Goal: Transaction & Acquisition: Purchase product/service

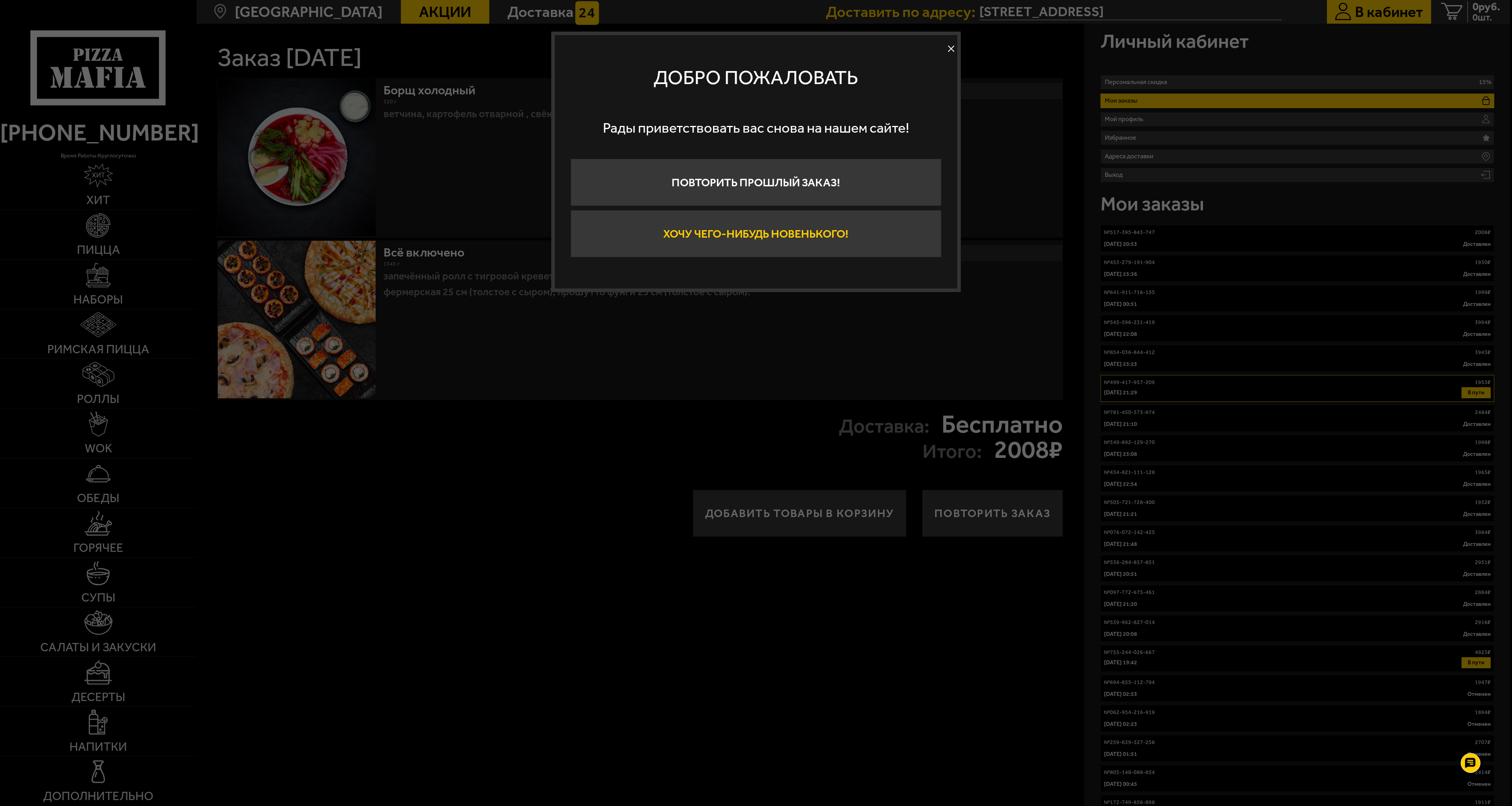
click at [729, 235] on button "Хочу чего-нибудь новенького!" at bounding box center [756, 233] width 371 height 47
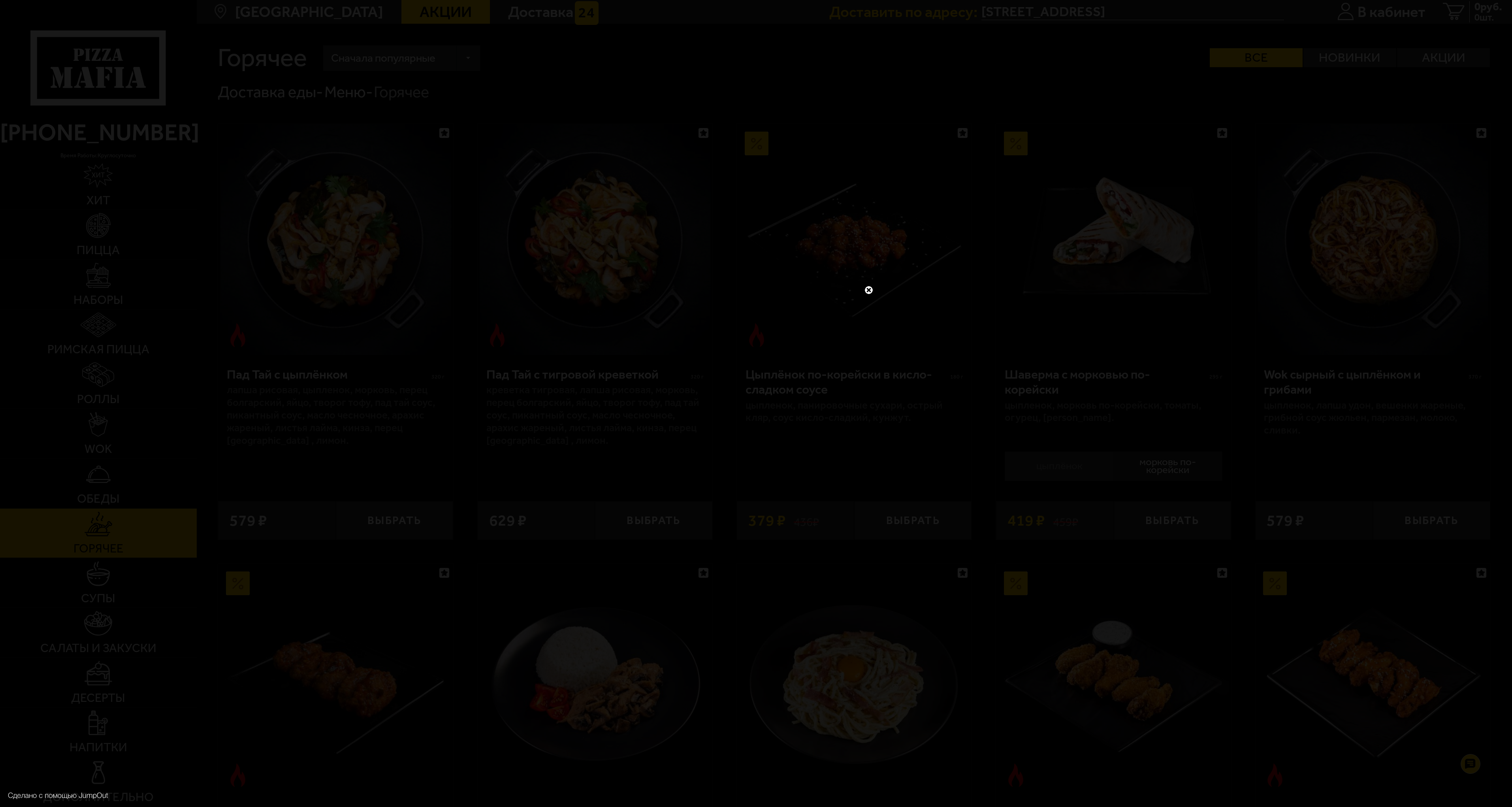
click at [869, 292] on link at bounding box center [869, 290] width 10 height 10
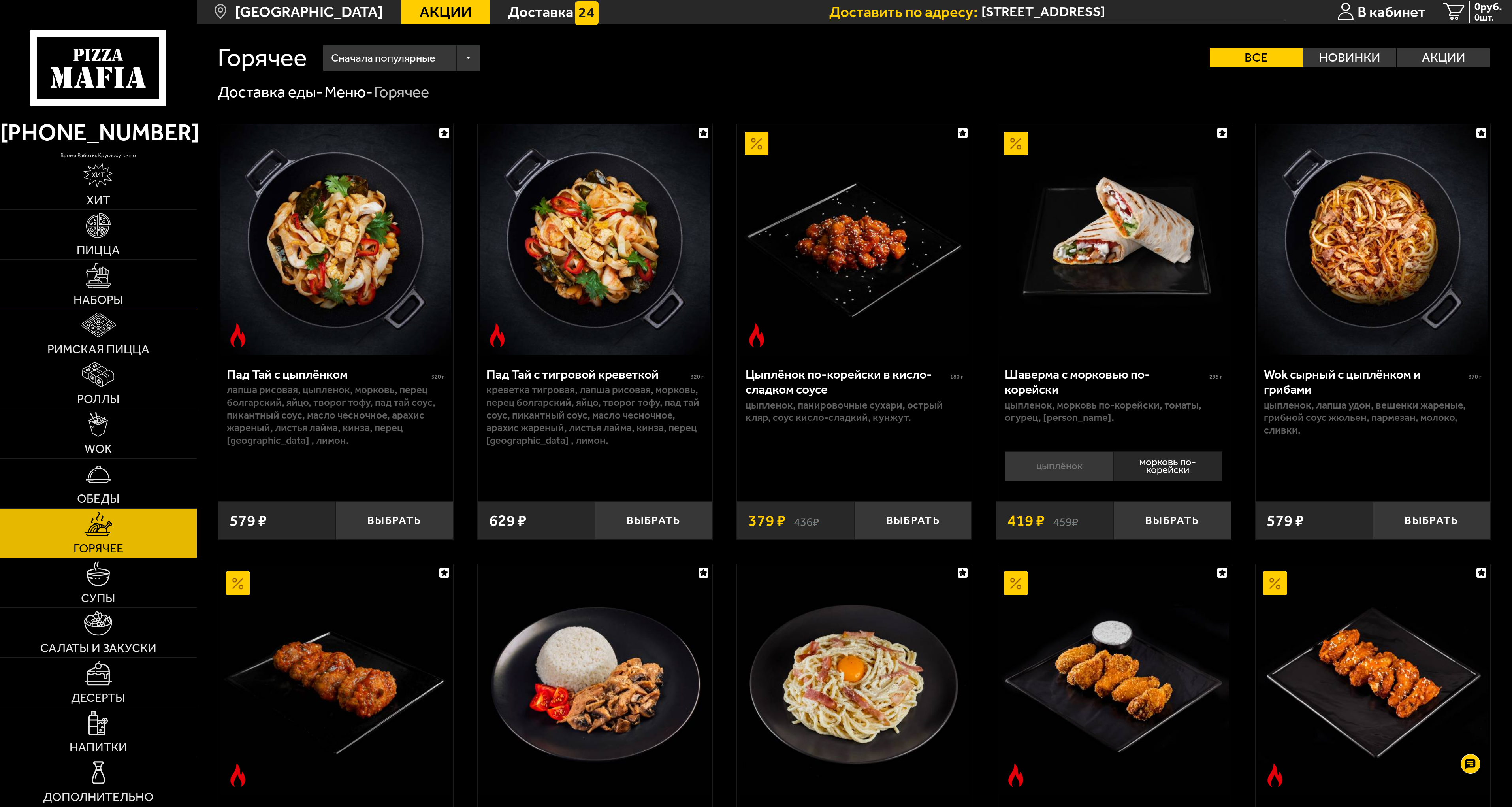
click at [112, 290] on link "Наборы" at bounding box center [98, 284] width 197 height 49
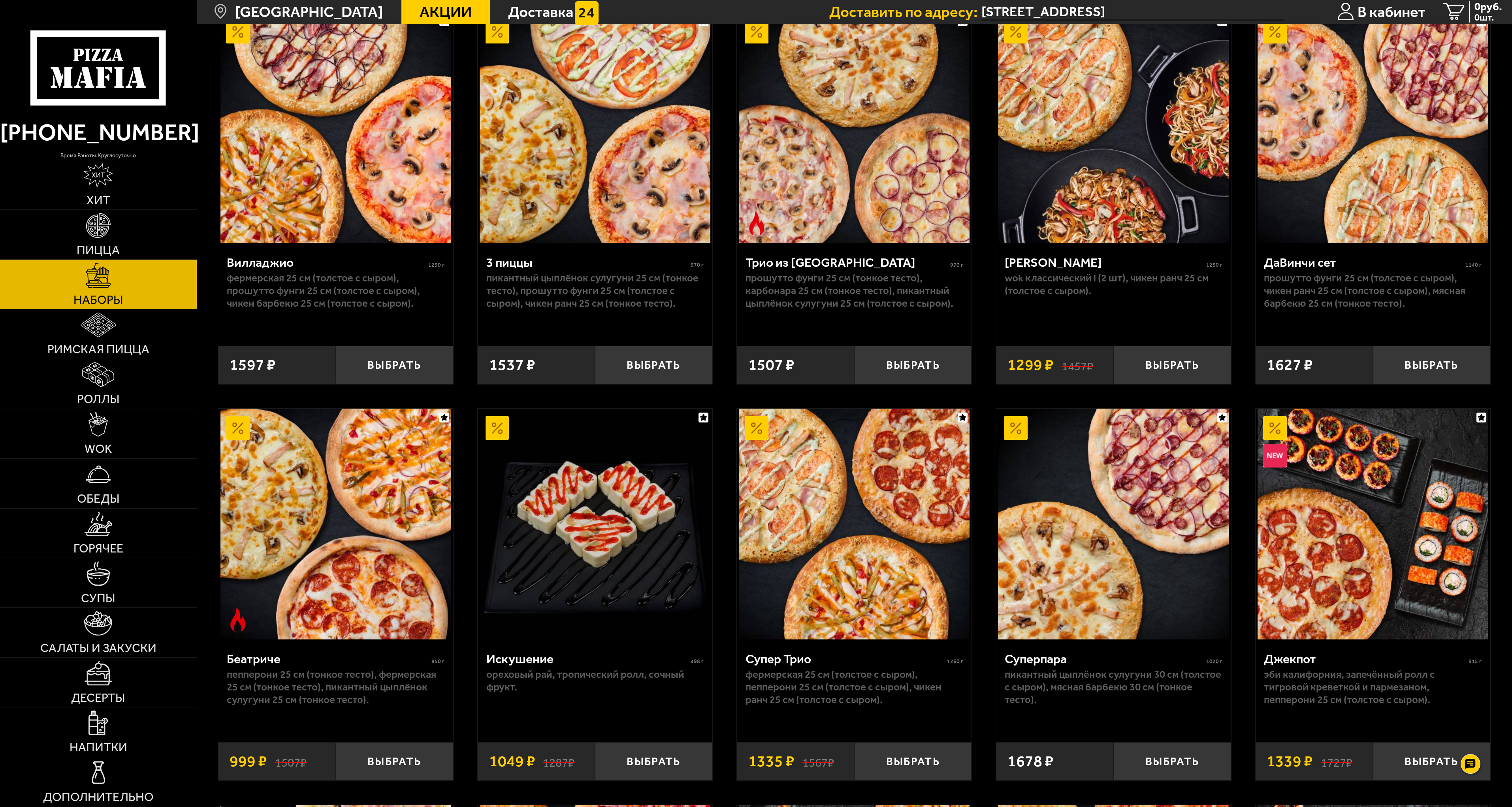
scroll to position [514, 0]
click at [101, 537] on link "Горячее" at bounding box center [98, 533] width 197 height 49
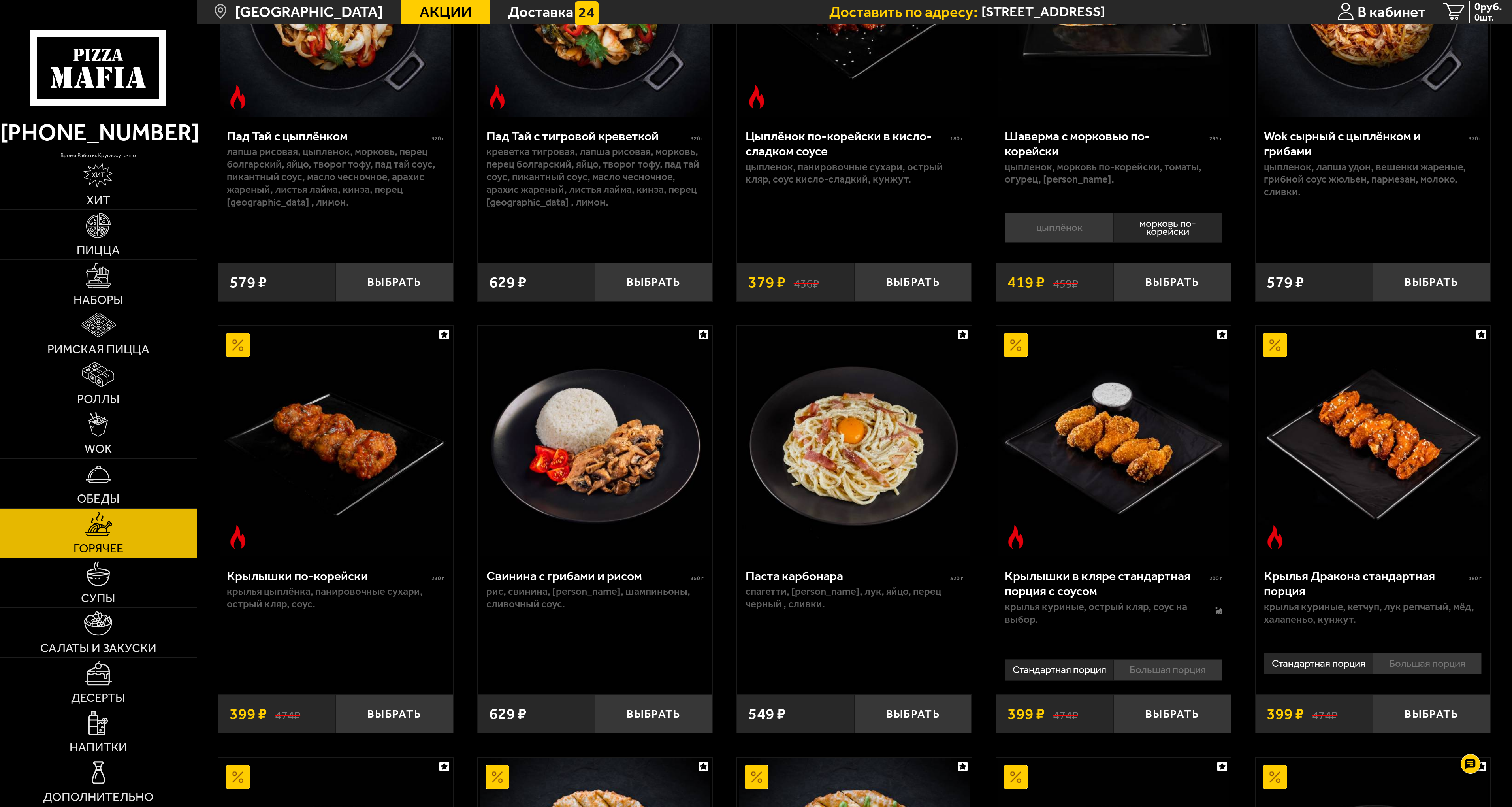
scroll to position [277, 0]
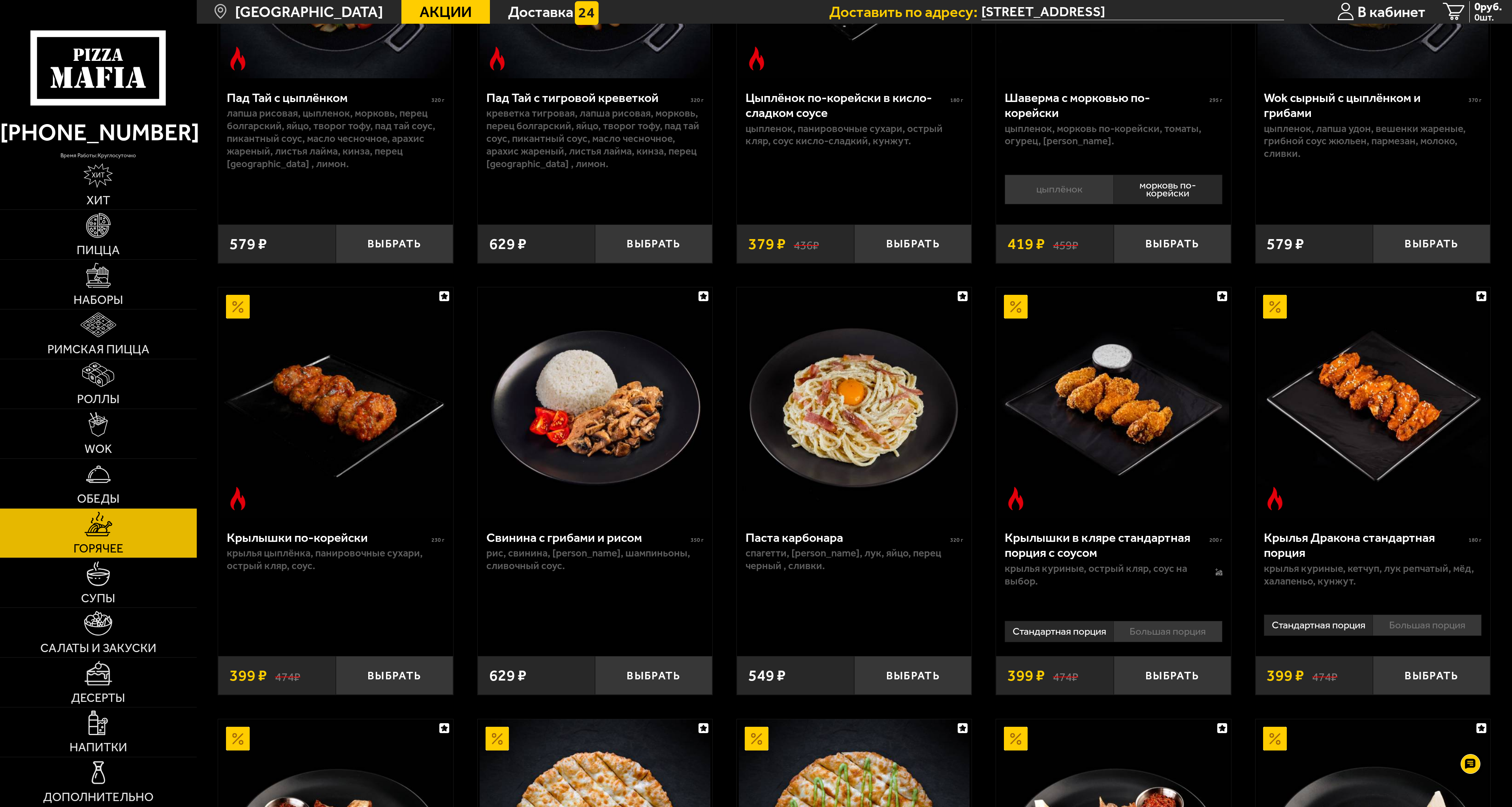
click at [1163, 630] on li "Большая порция" at bounding box center [1168, 631] width 109 height 21
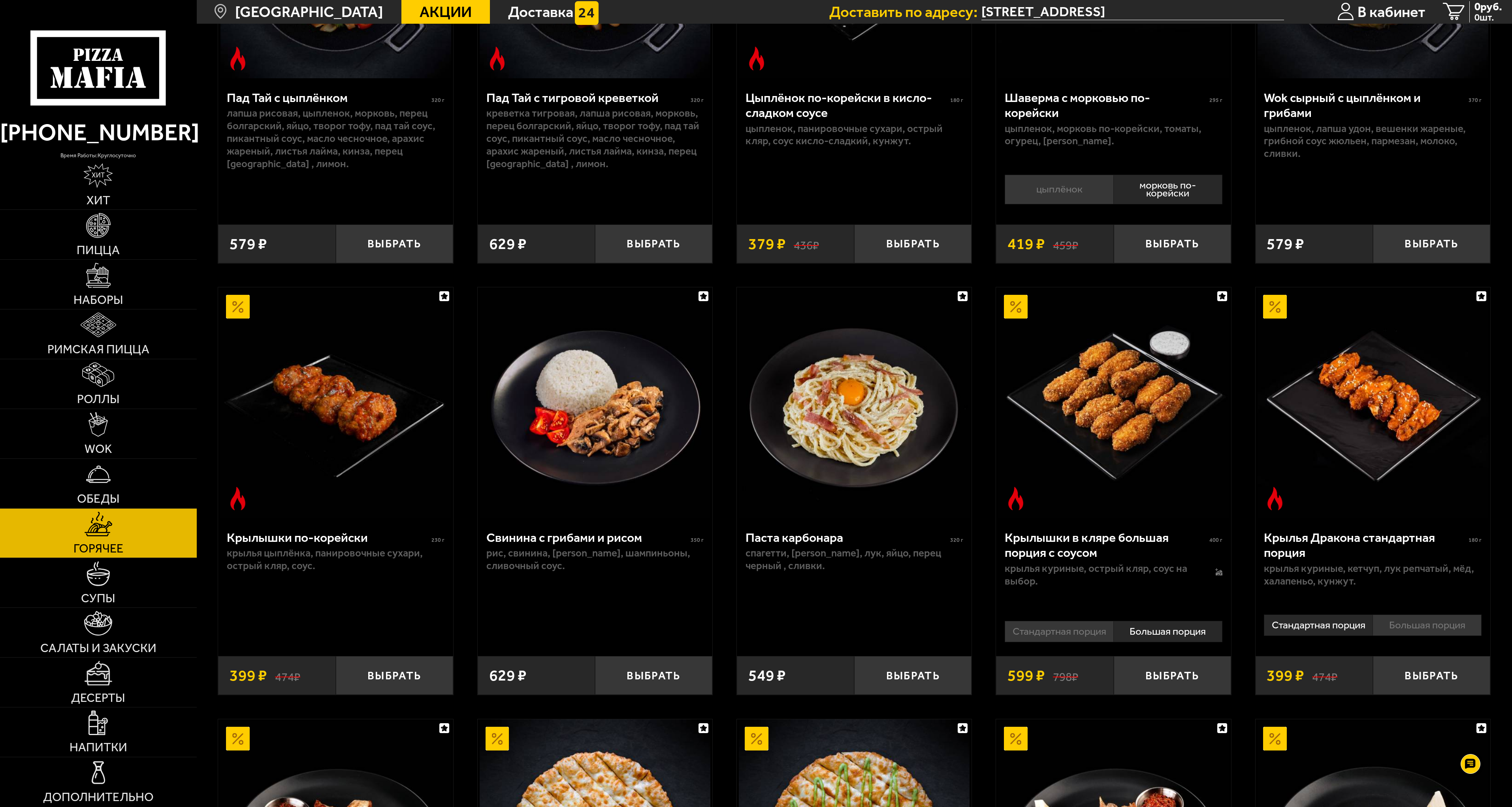
click at [1091, 630] on li "Стандартная порция" at bounding box center [1059, 631] width 108 height 21
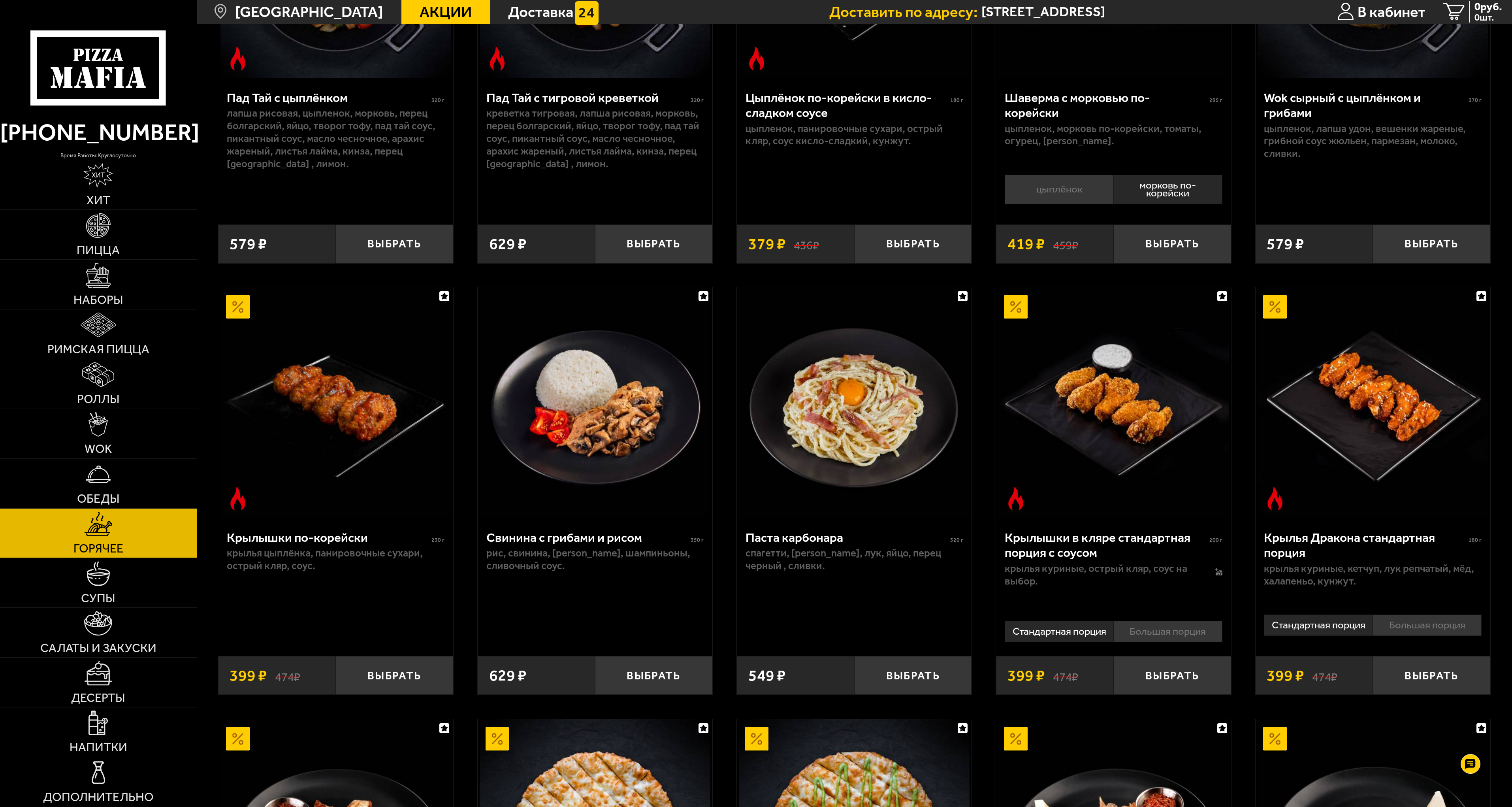
click at [1172, 636] on li "Большая порция" at bounding box center [1168, 631] width 109 height 21
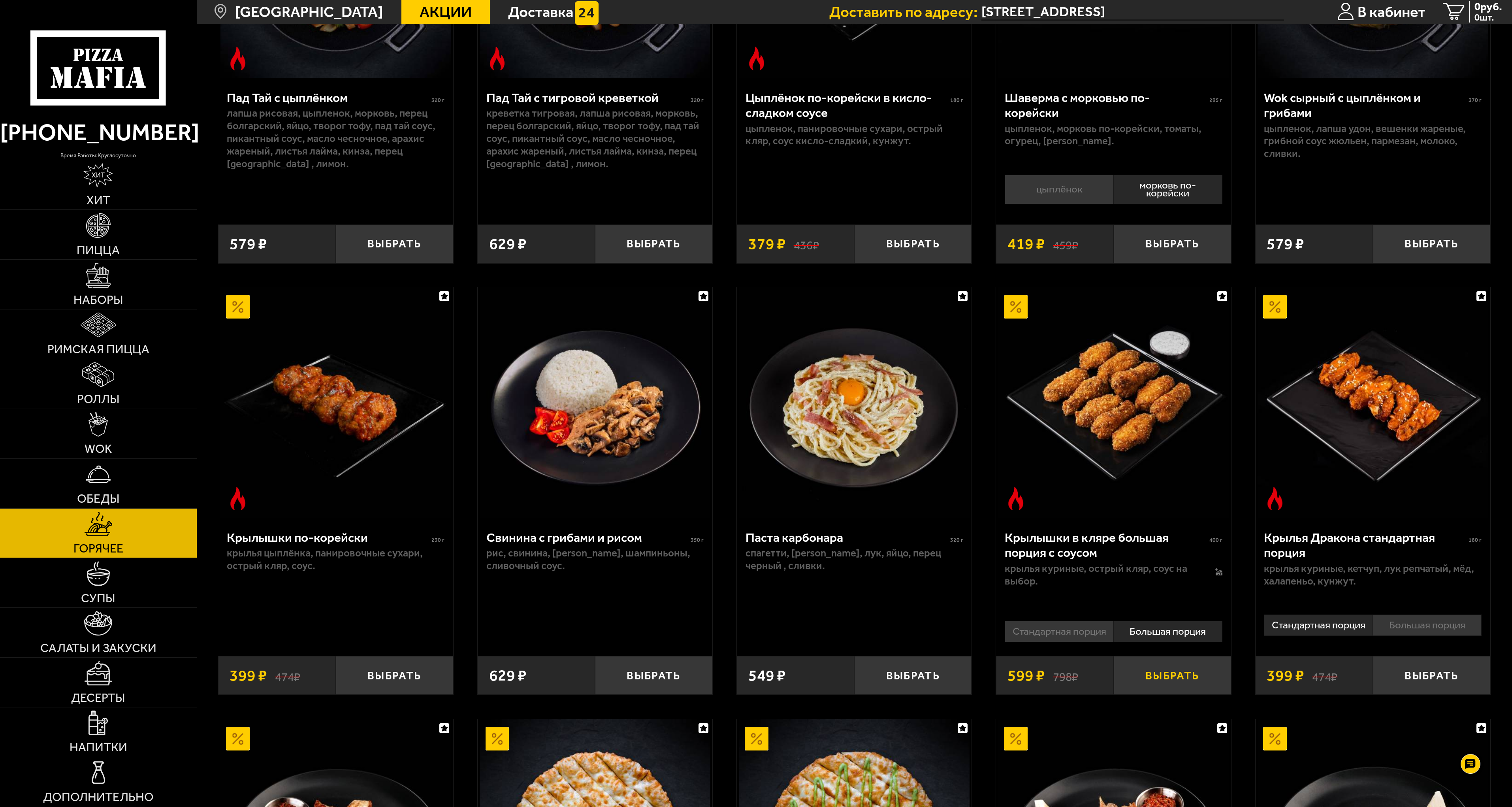
click at [1180, 679] on button "Выбрать" at bounding box center [1172, 675] width 118 height 39
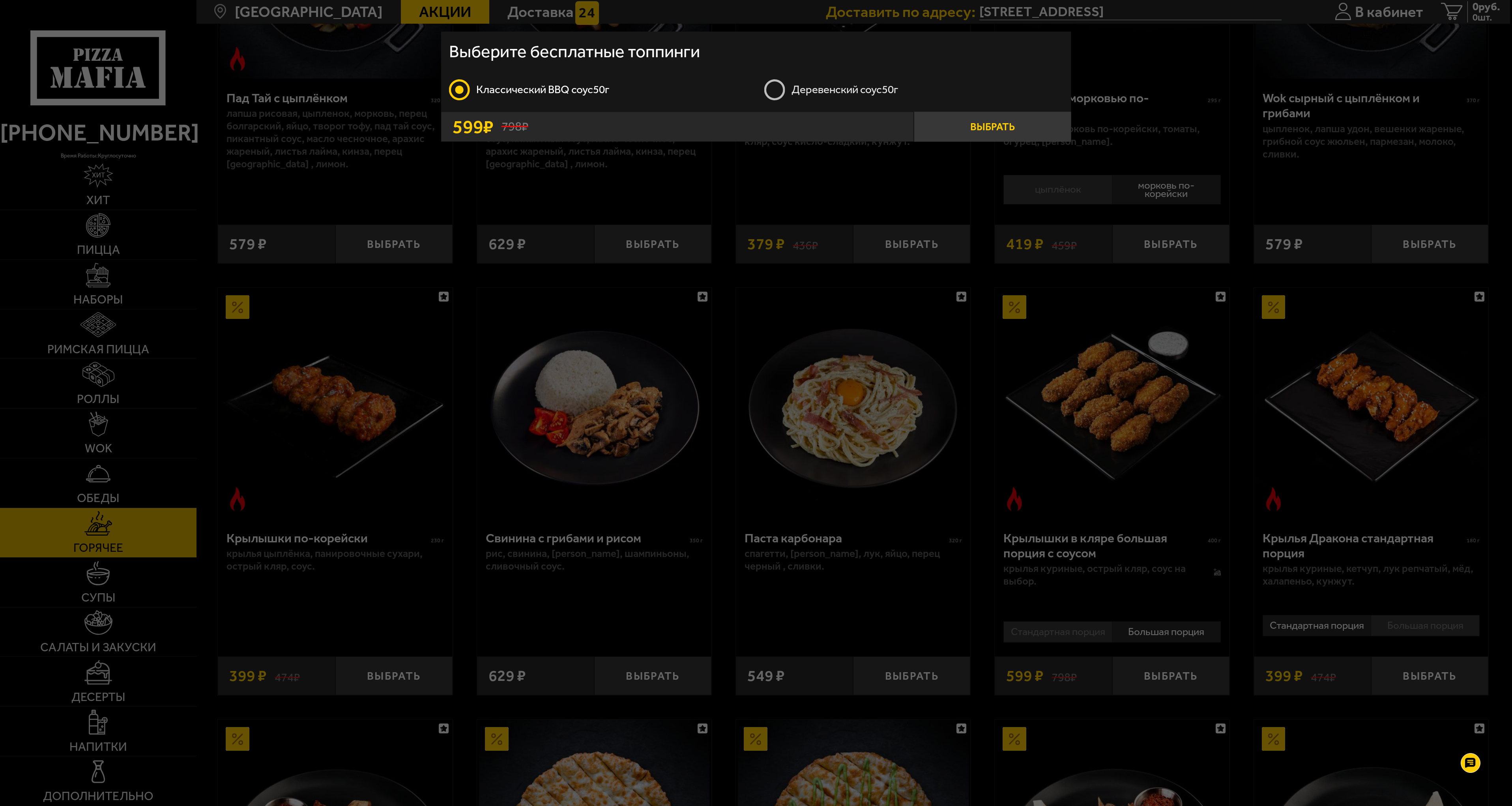
click at [995, 128] on button "Выбрать" at bounding box center [992, 126] width 158 height 30
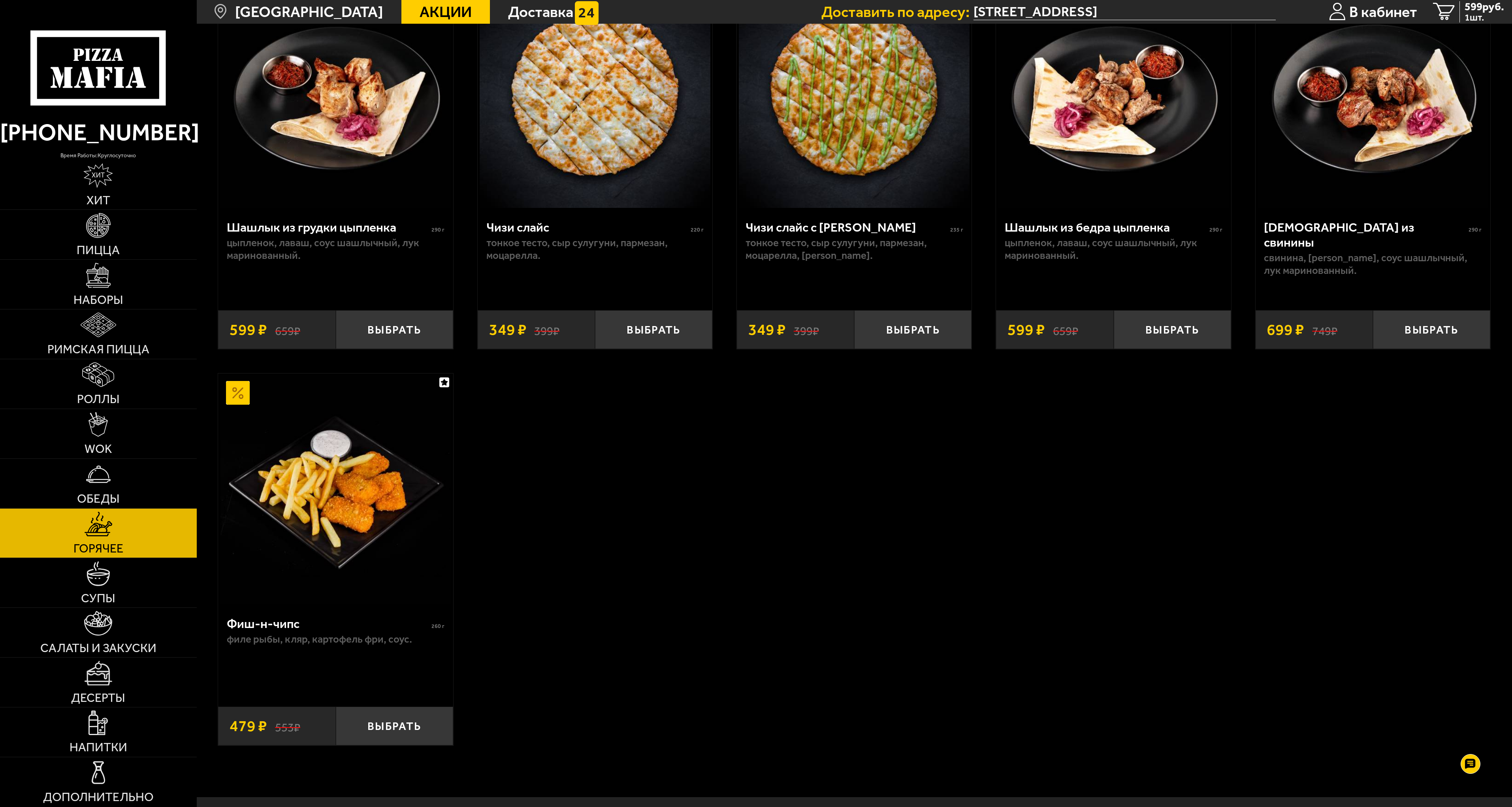
scroll to position [1028, 0]
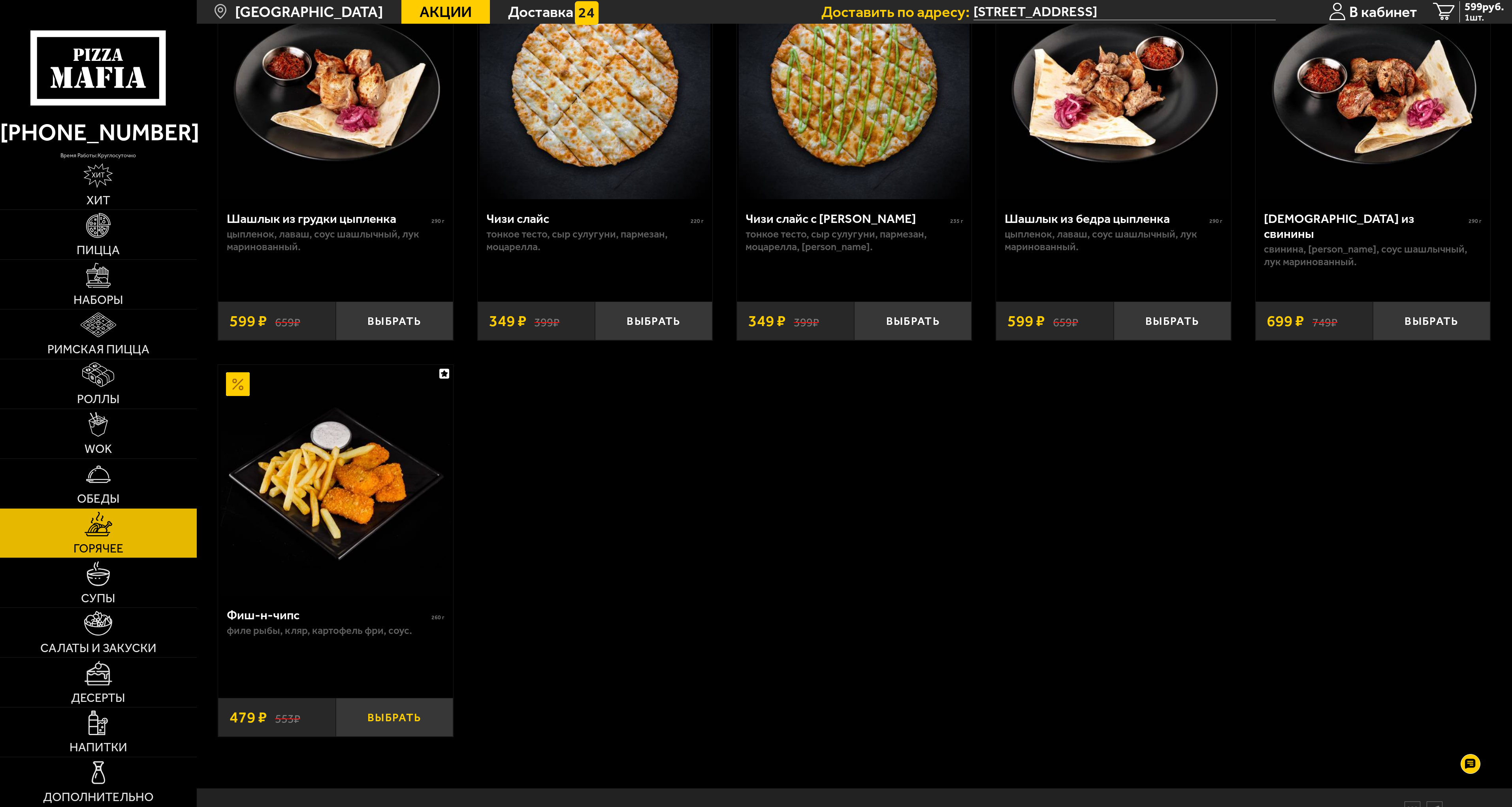
click at [401, 715] on button "Выбрать" at bounding box center [394, 717] width 118 height 39
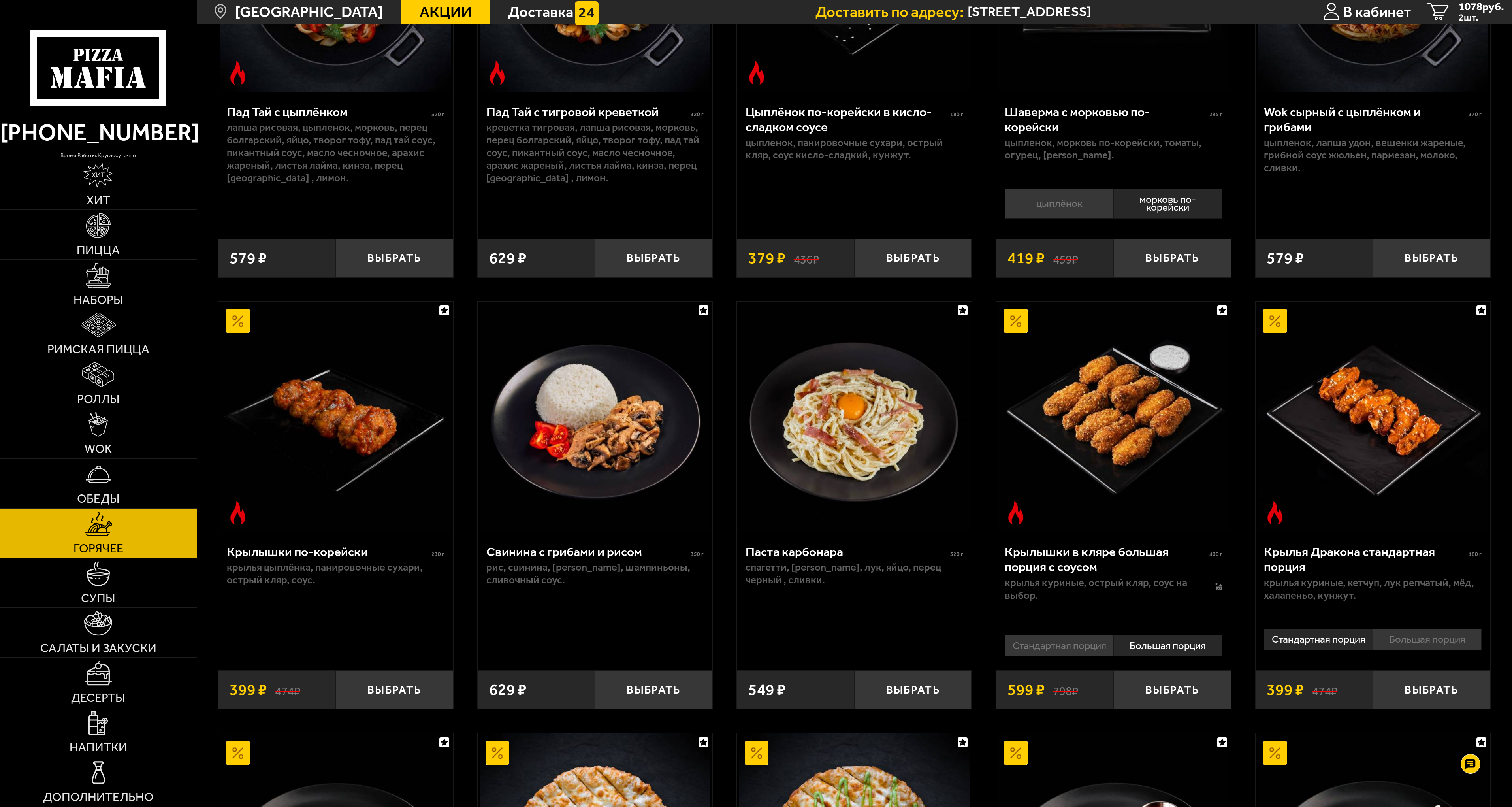
scroll to position [277, 0]
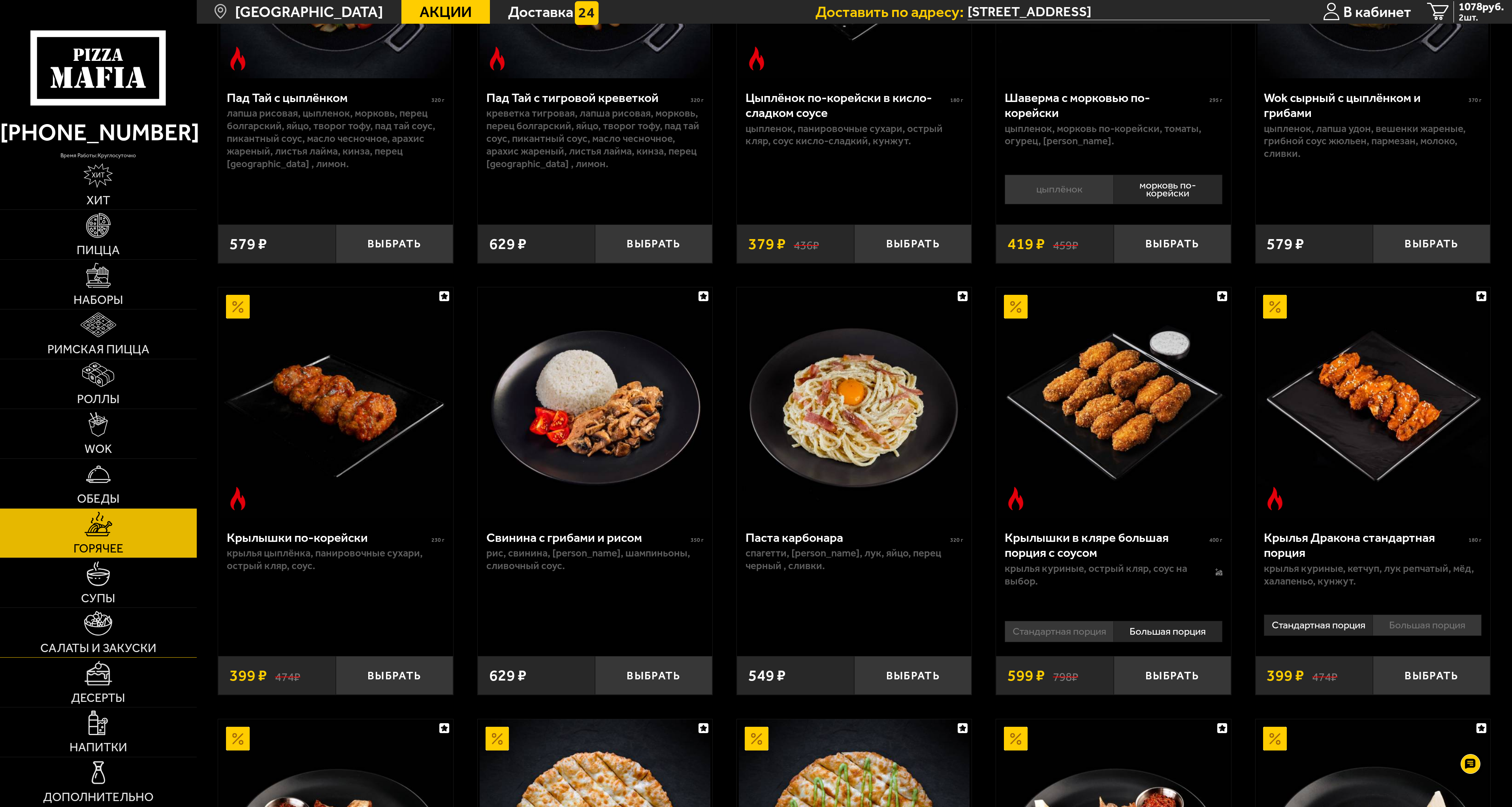
click at [99, 636] on link "Салаты и закуски" at bounding box center [98, 632] width 197 height 49
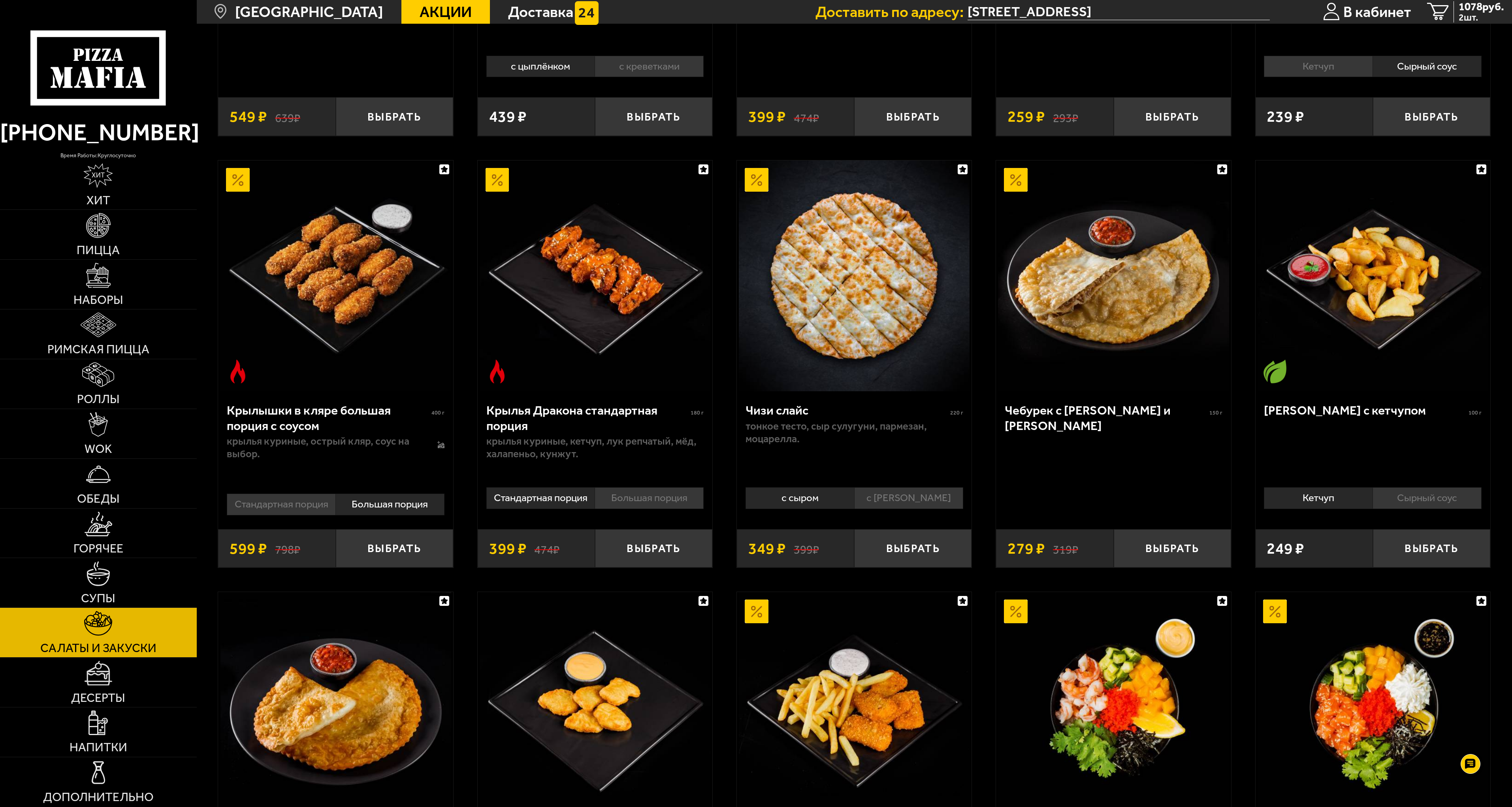
scroll to position [395, 0]
click at [1165, 545] on button "Выбрать" at bounding box center [1172, 549] width 118 height 39
click at [1208, 550] on button "+" at bounding box center [1211, 549] width 39 height 39
click at [1134, 550] on button "−" at bounding box center [1134, 549] width 39 height 39
click at [99, 583] on img at bounding box center [99, 573] width 25 height 25
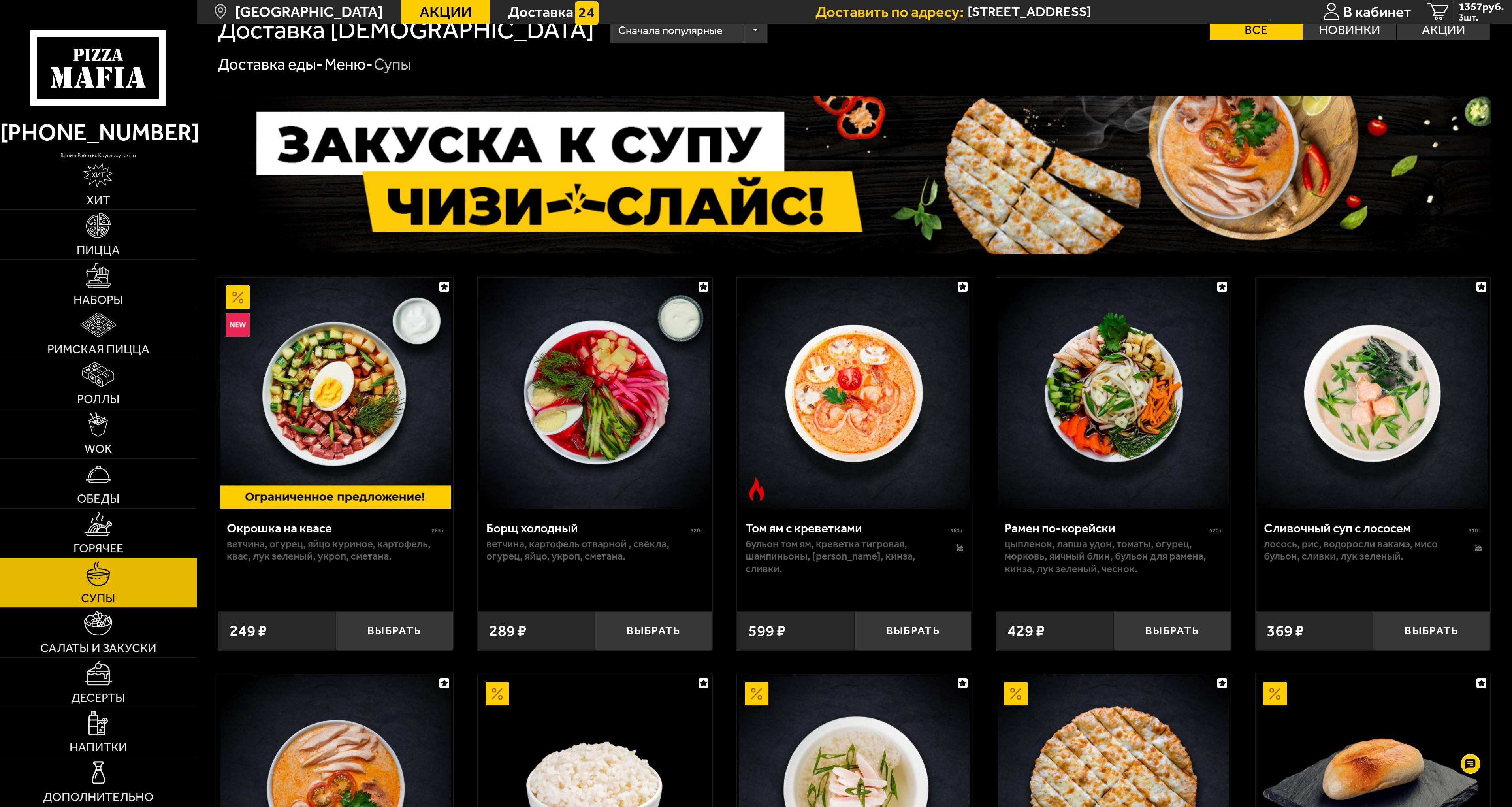
scroll to position [25, 0]
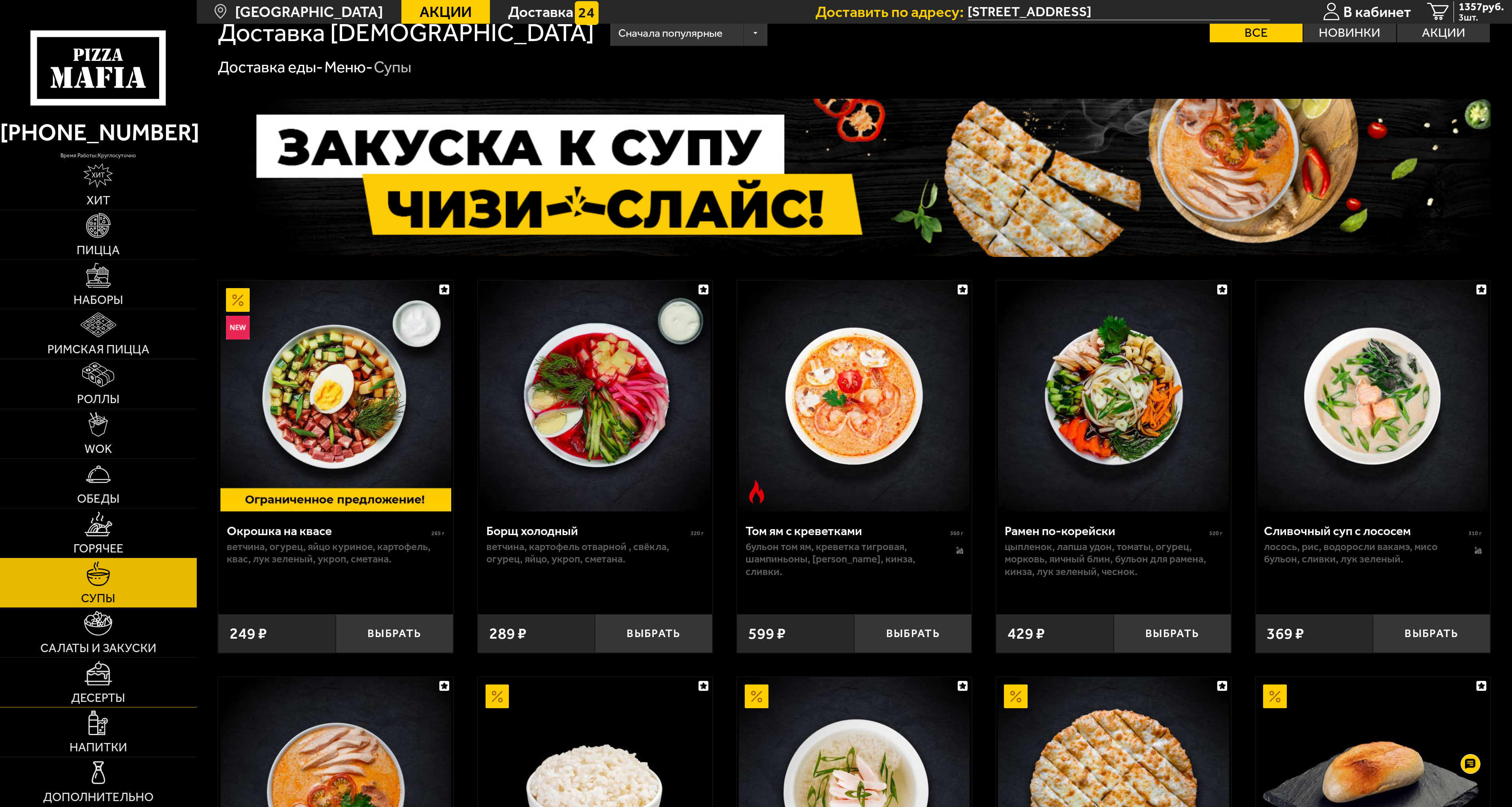
click at [91, 682] on img at bounding box center [98, 673] width 28 height 25
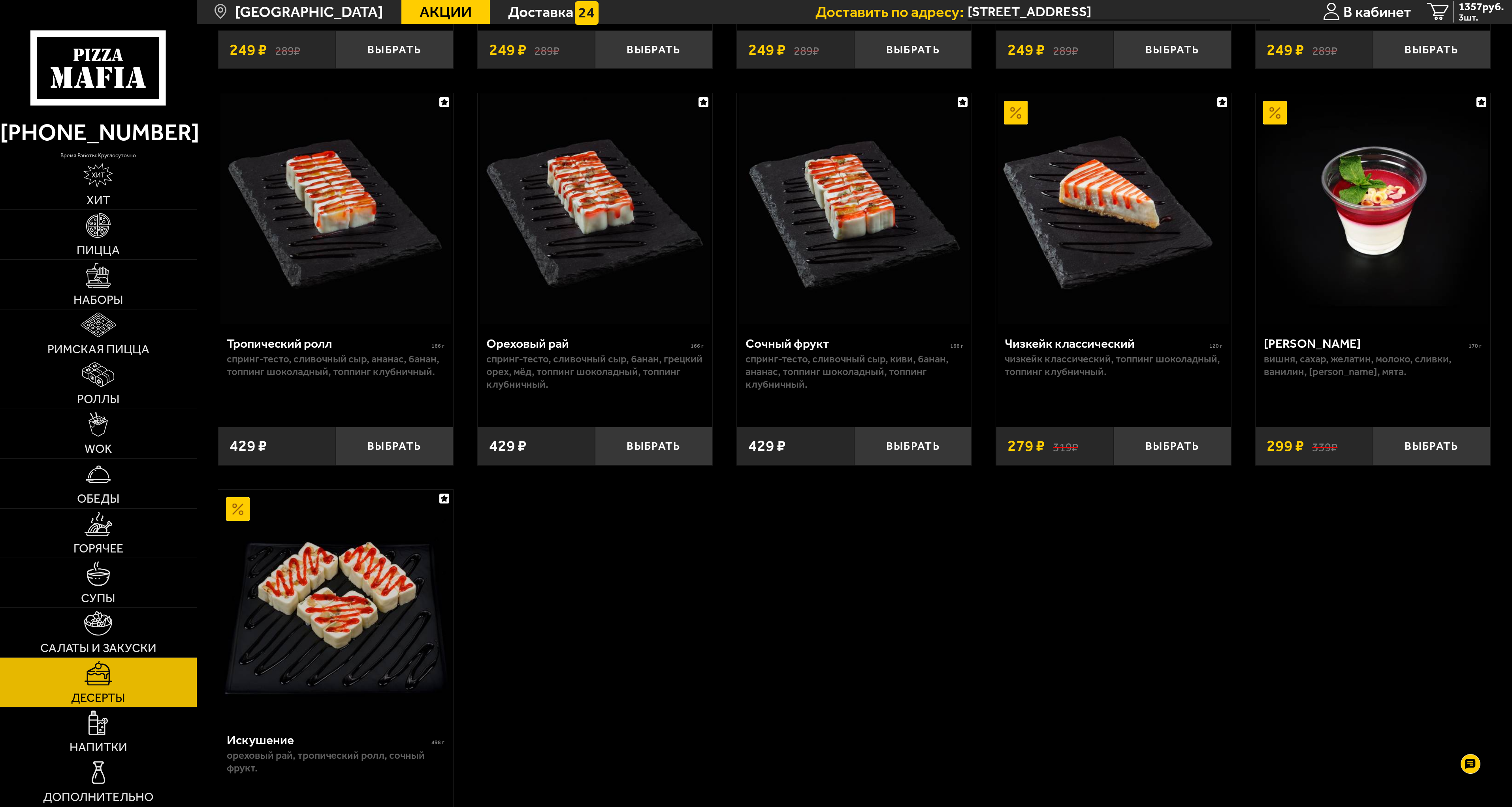
scroll to position [435, 0]
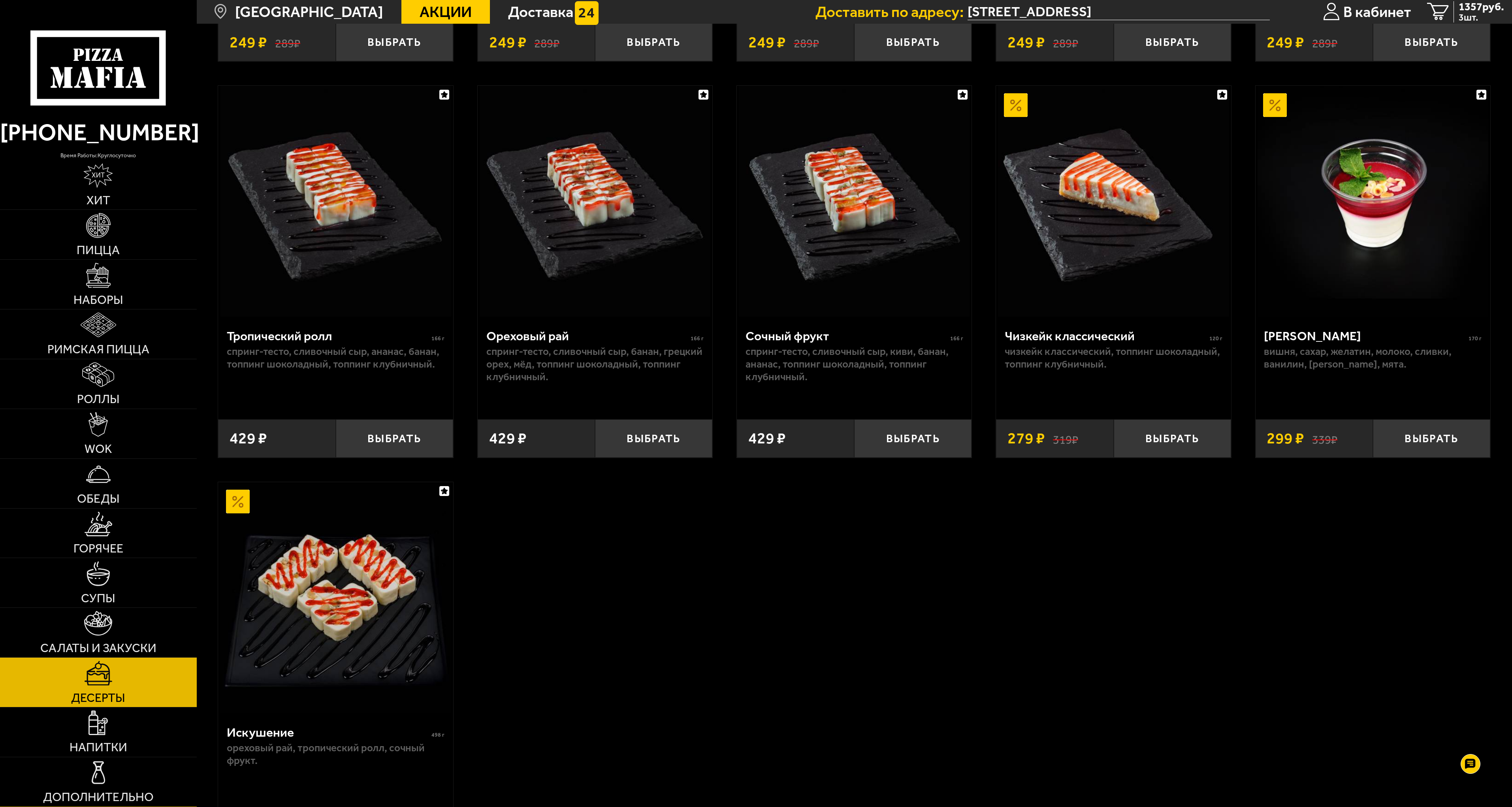
drag, startPoint x: 102, startPoint y: 782, endPoint x: 108, endPoint y: 771, distance: 12.5
click at [102, 782] on img at bounding box center [99, 773] width 25 height 25
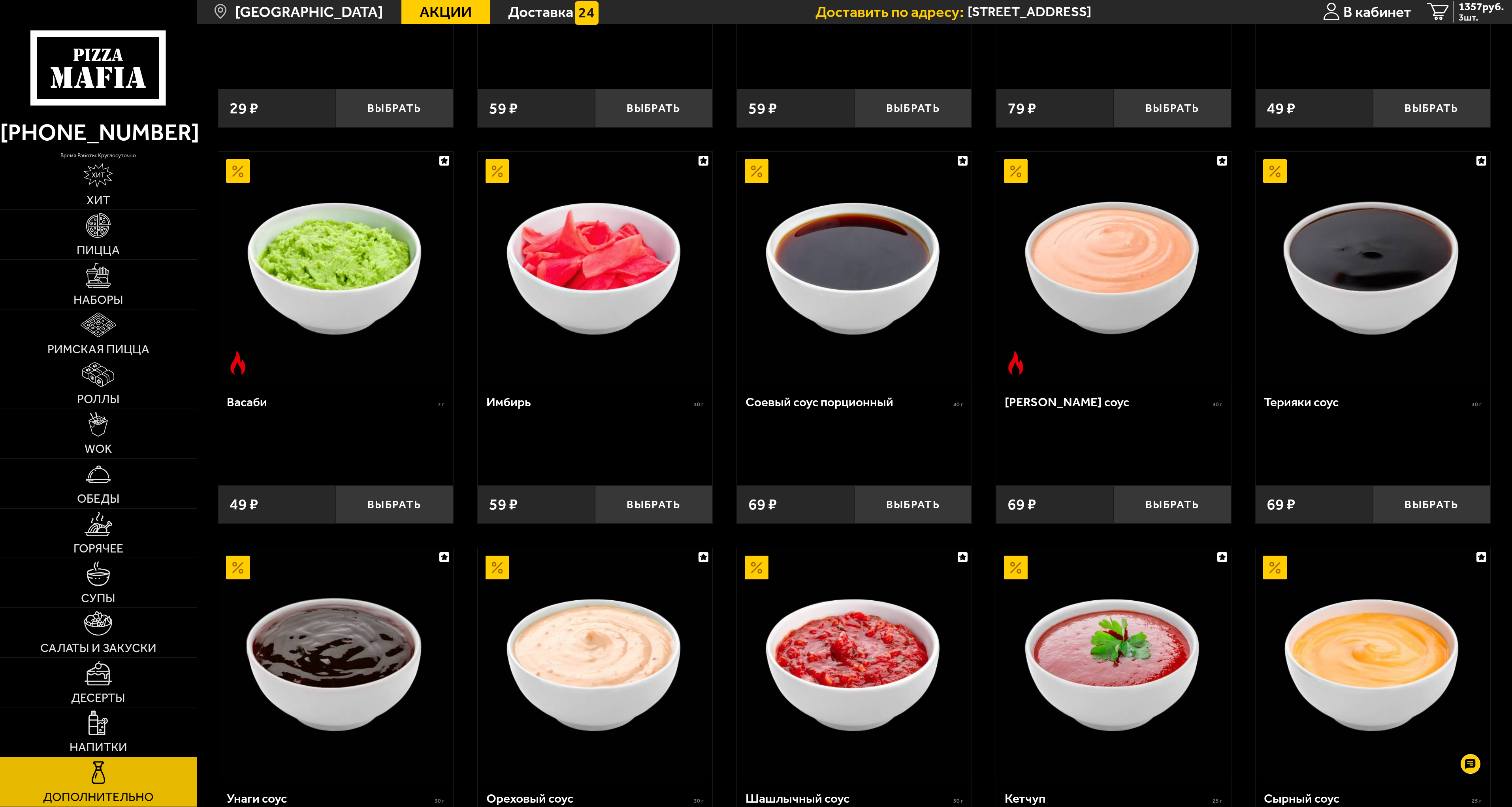
scroll to position [363, 0]
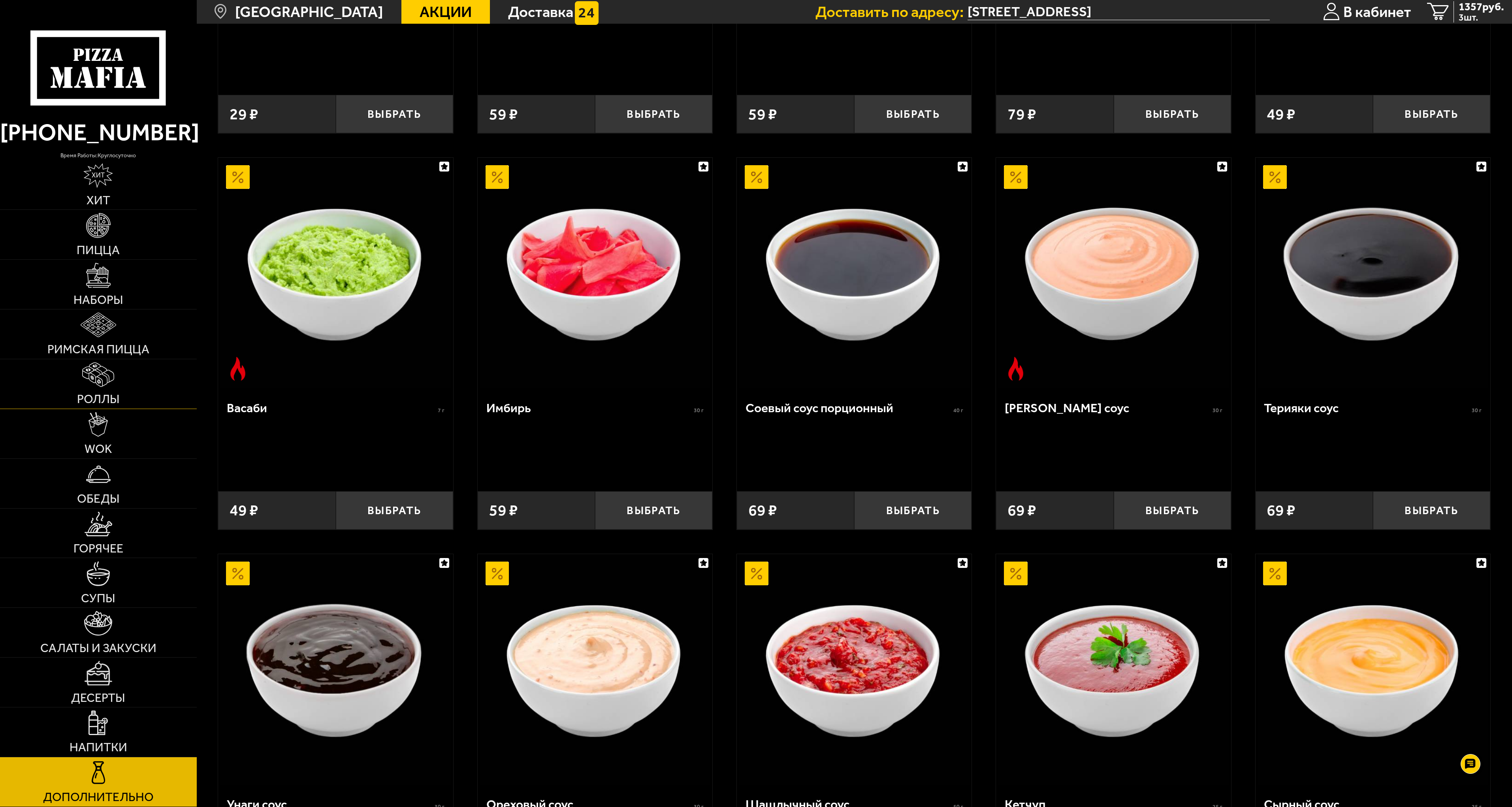
click at [90, 381] on img at bounding box center [98, 375] width 32 height 25
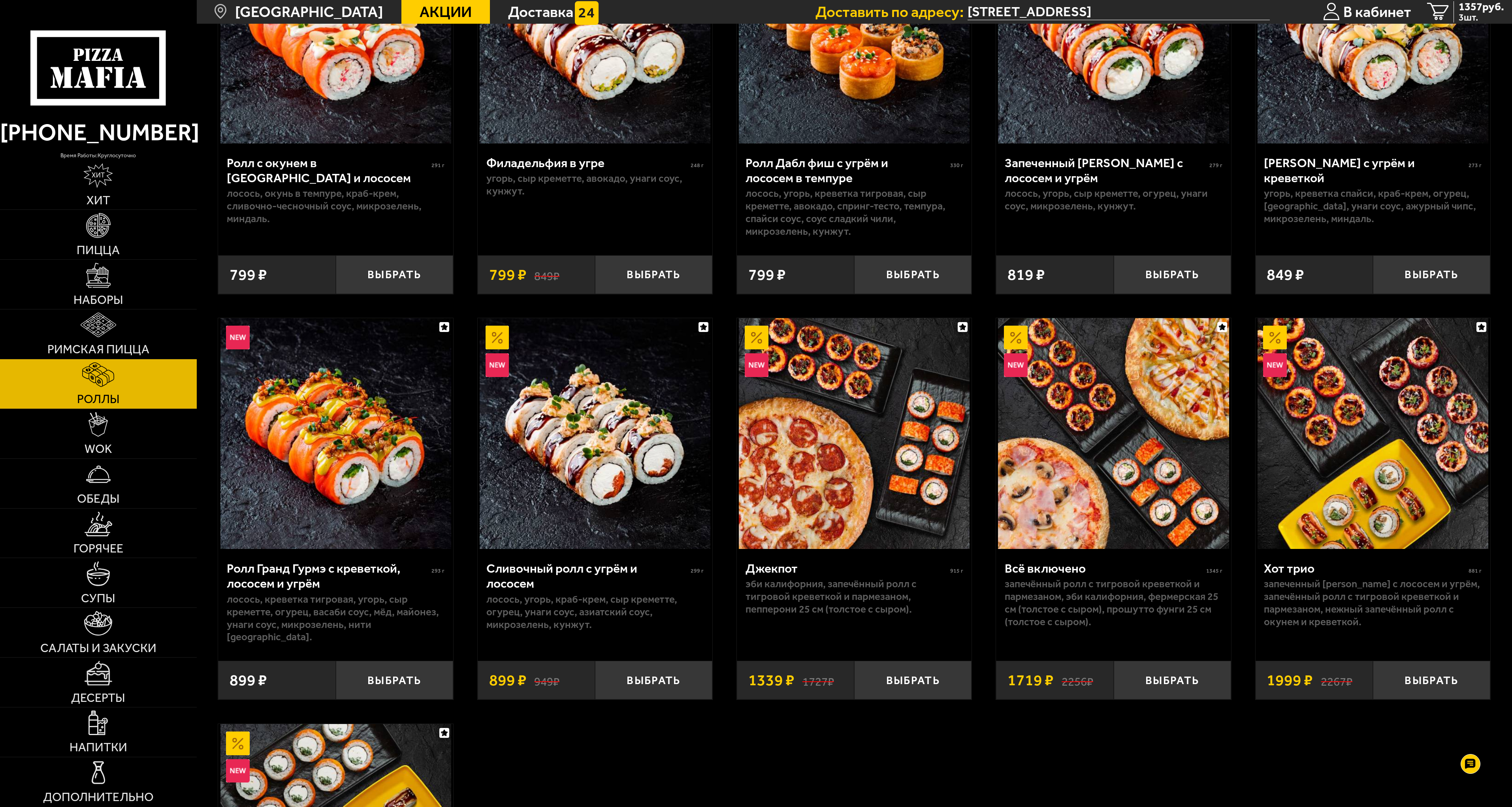
scroll to position [632, 0]
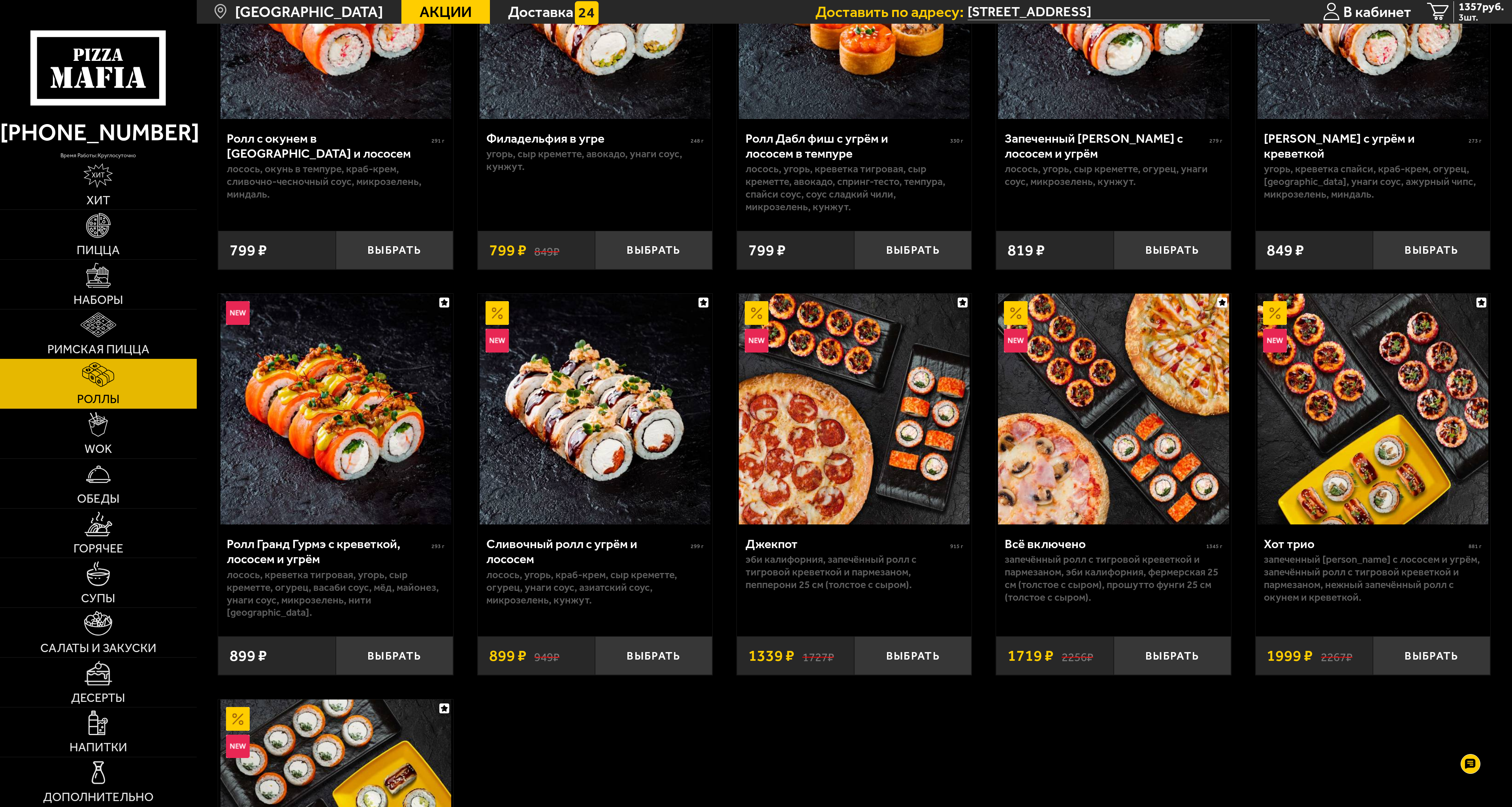
click at [99, 336] on img at bounding box center [98, 325] width 36 height 25
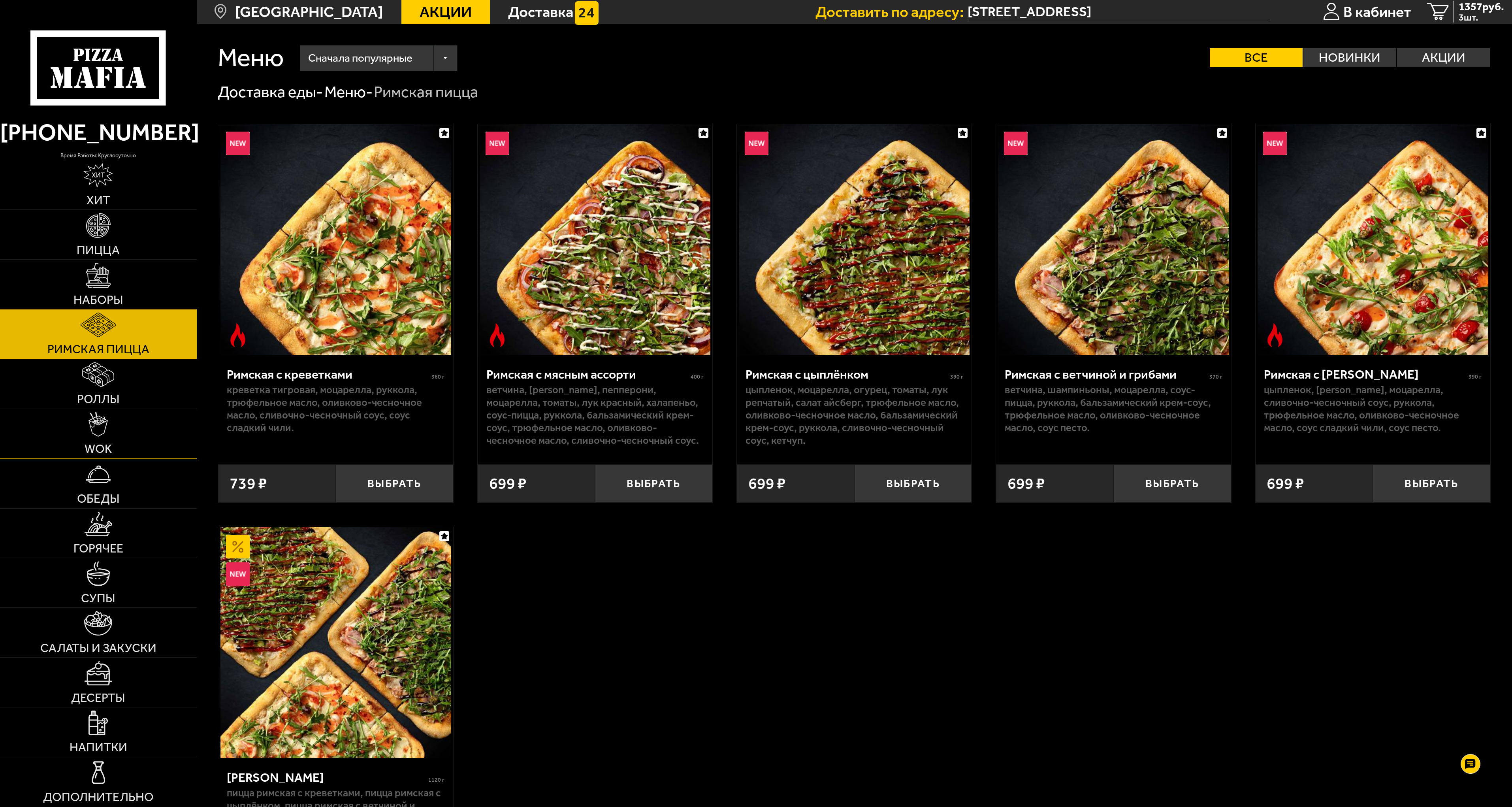
click at [103, 435] on img at bounding box center [98, 425] width 19 height 25
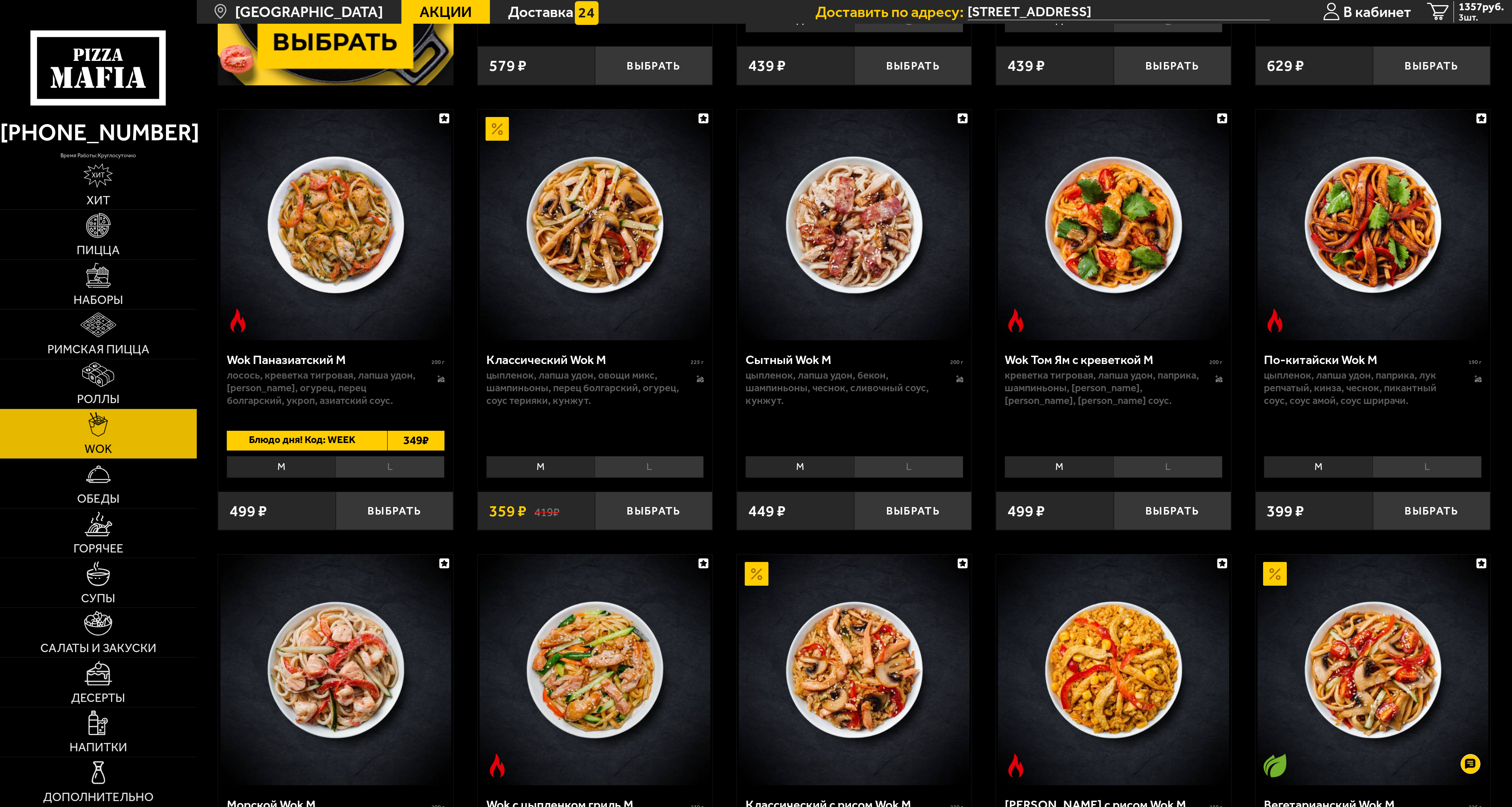
scroll to position [514, 0]
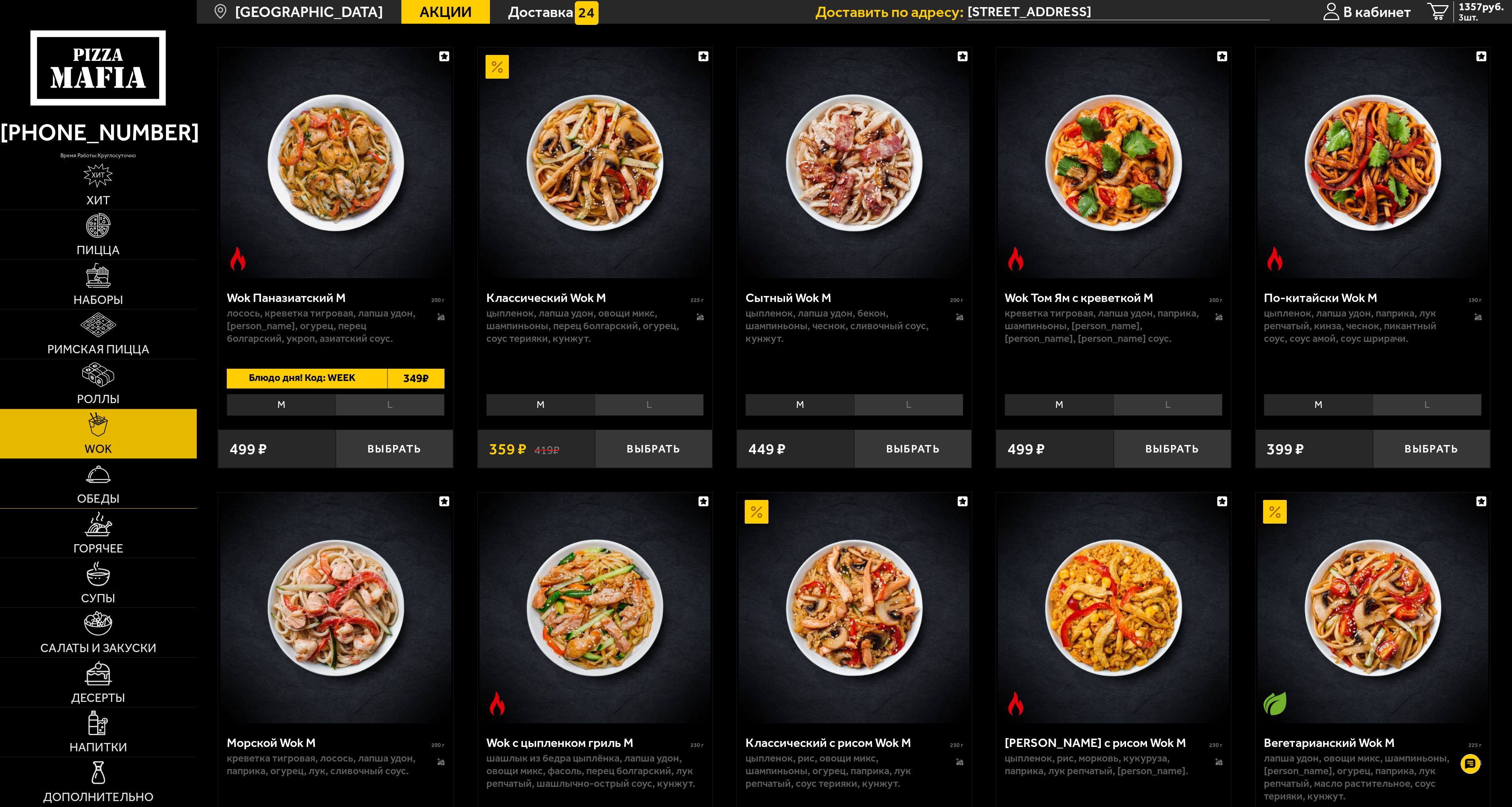
click at [86, 487] on link "Обеды" at bounding box center [98, 484] width 197 height 49
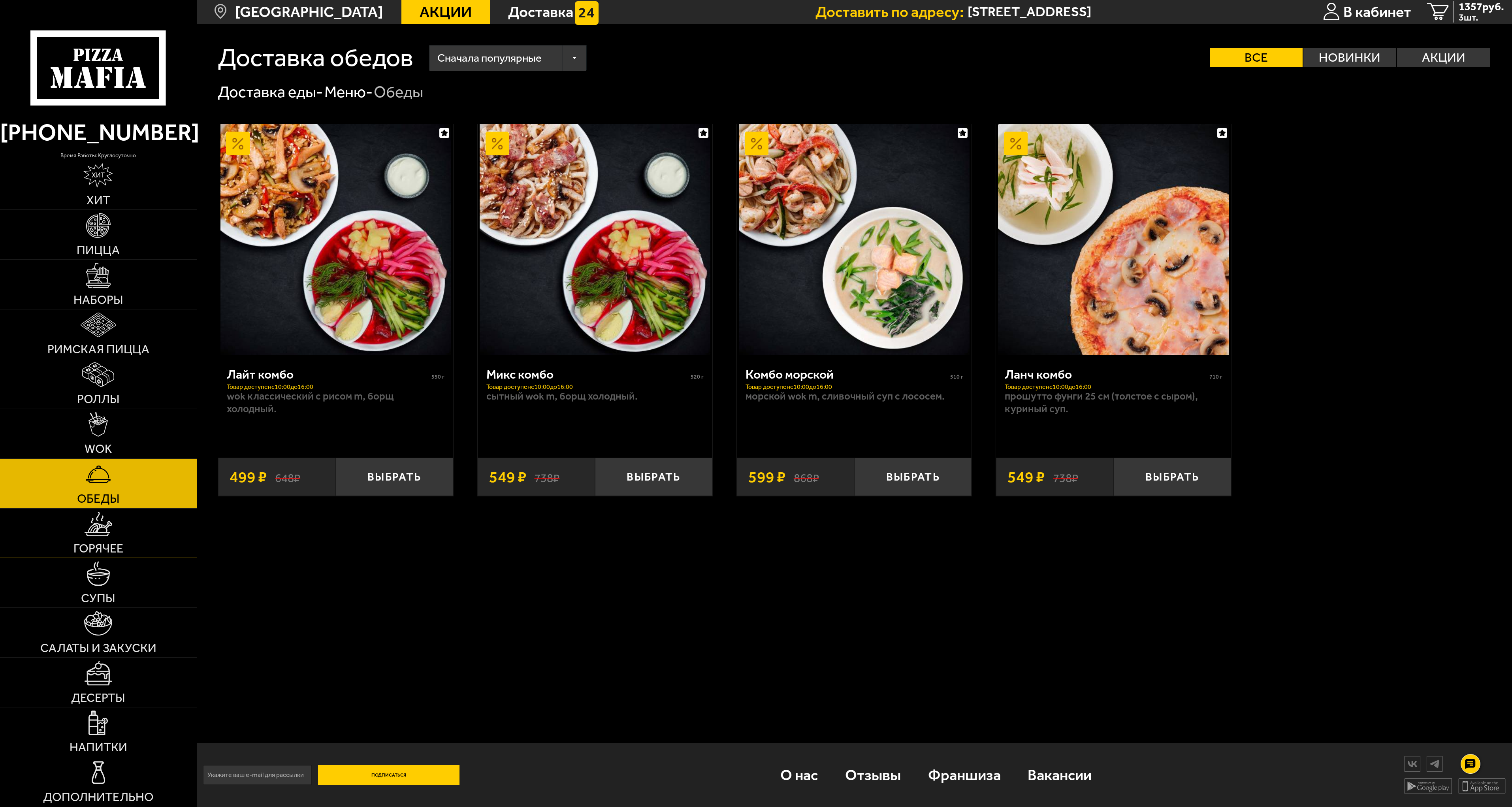
click at [92, 539] on link "Горячее" at bounding box center [98, 533] width 197 height 49
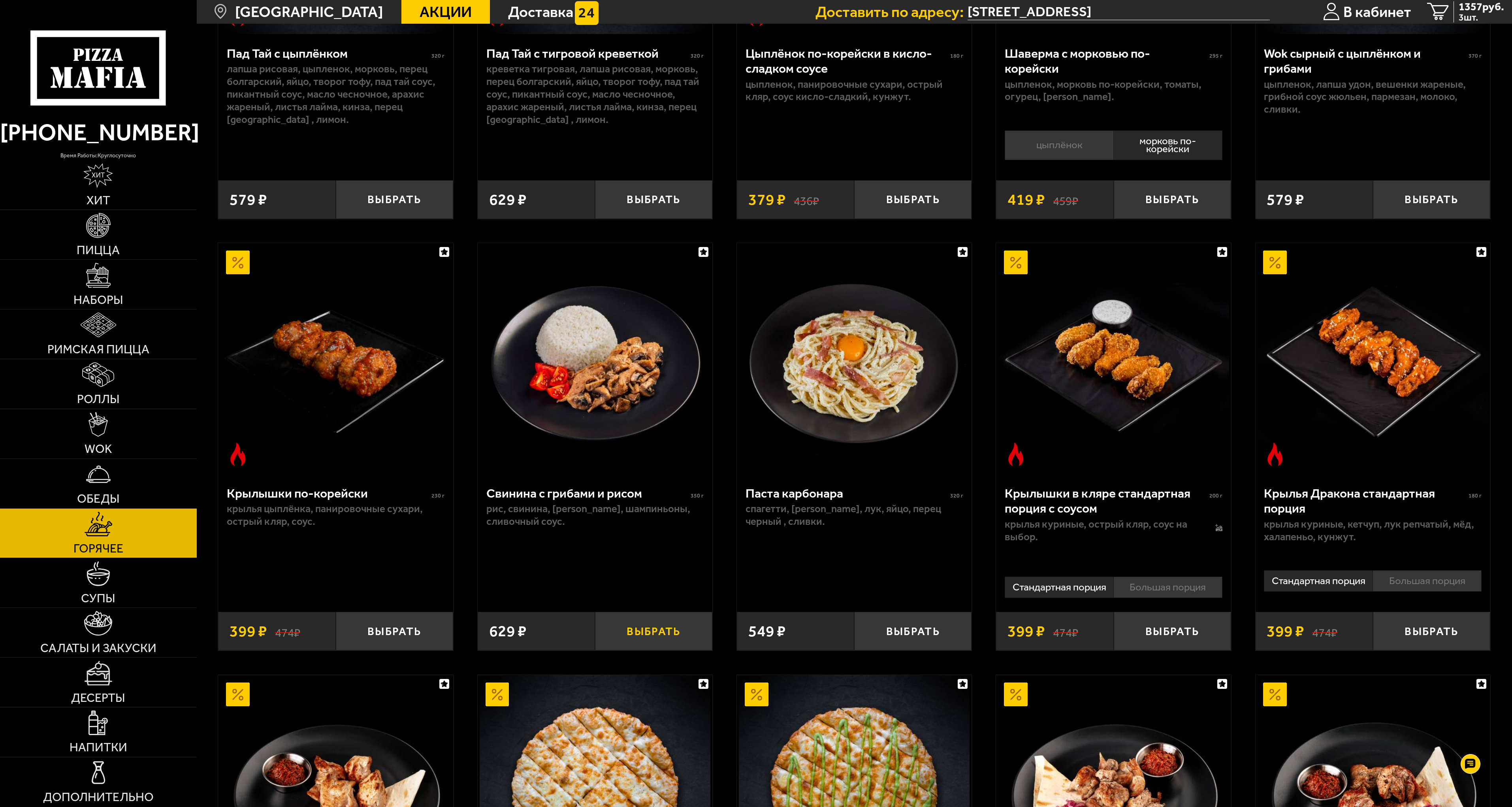
scroll to position [474, 0]
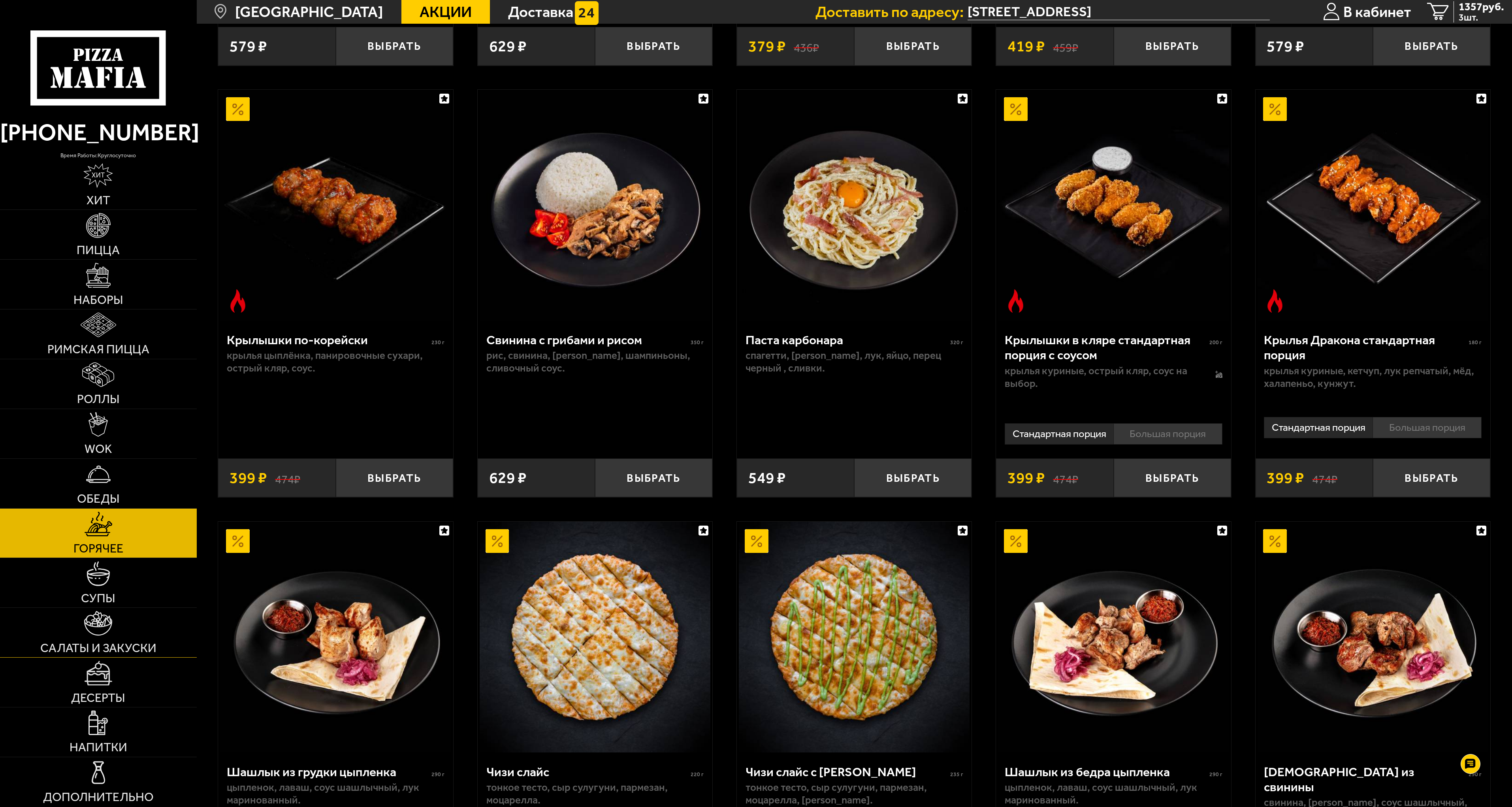
click at [86, 638] on link "Салаты и закуски" at bounding box center [98, 632] width 197 height 49
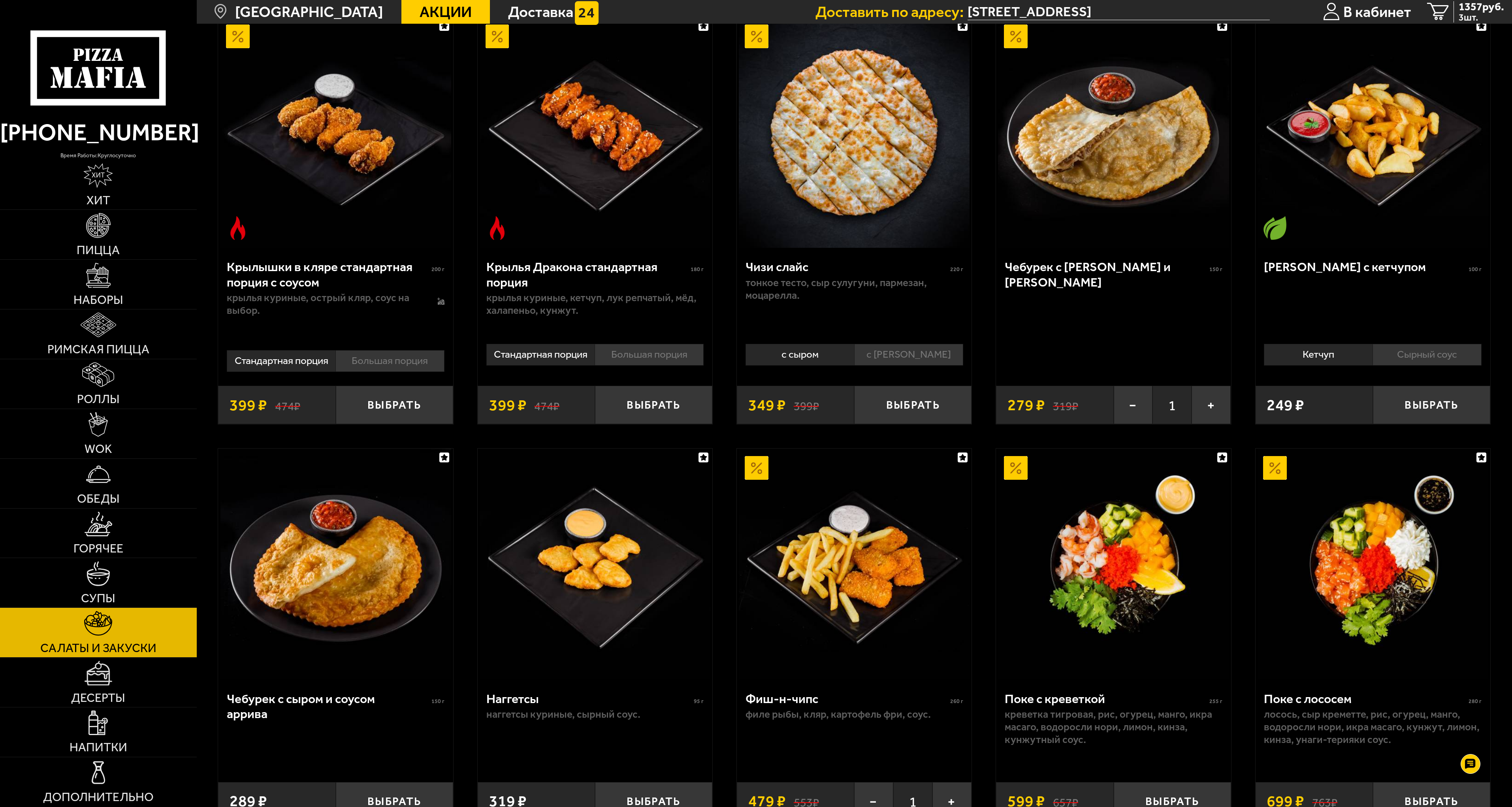
scroll to position [553, 0]
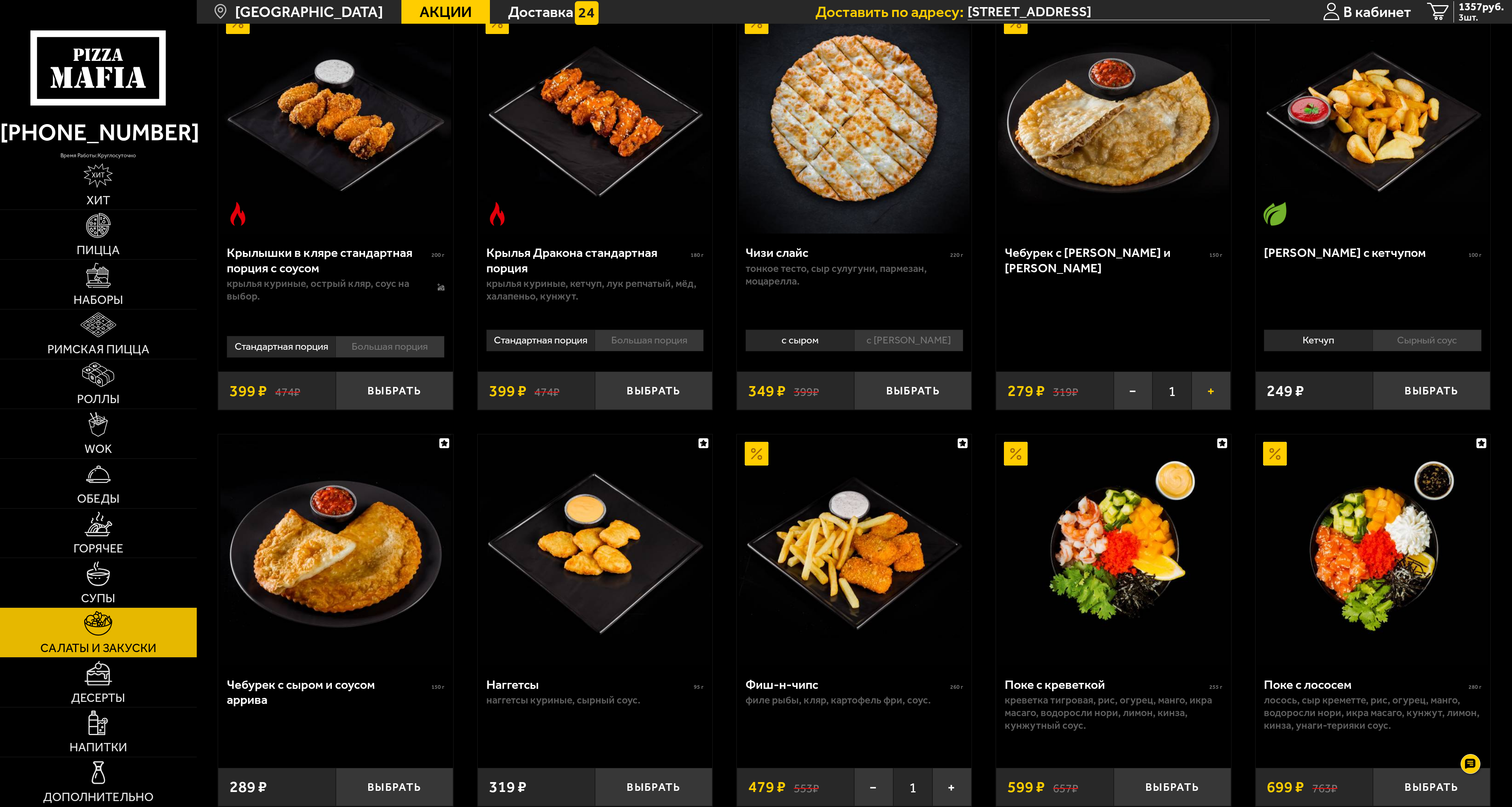
click at [1207, 393] on button "+" at bounding box center [1211, 391] width 39 height 39
click at [1130, 390] on button "−" at bounding box center [1134, 391] width 39 height 39
click at [1472, 10] on span "1357 руб." at bounding box center [1481, 6] width 45 height 11
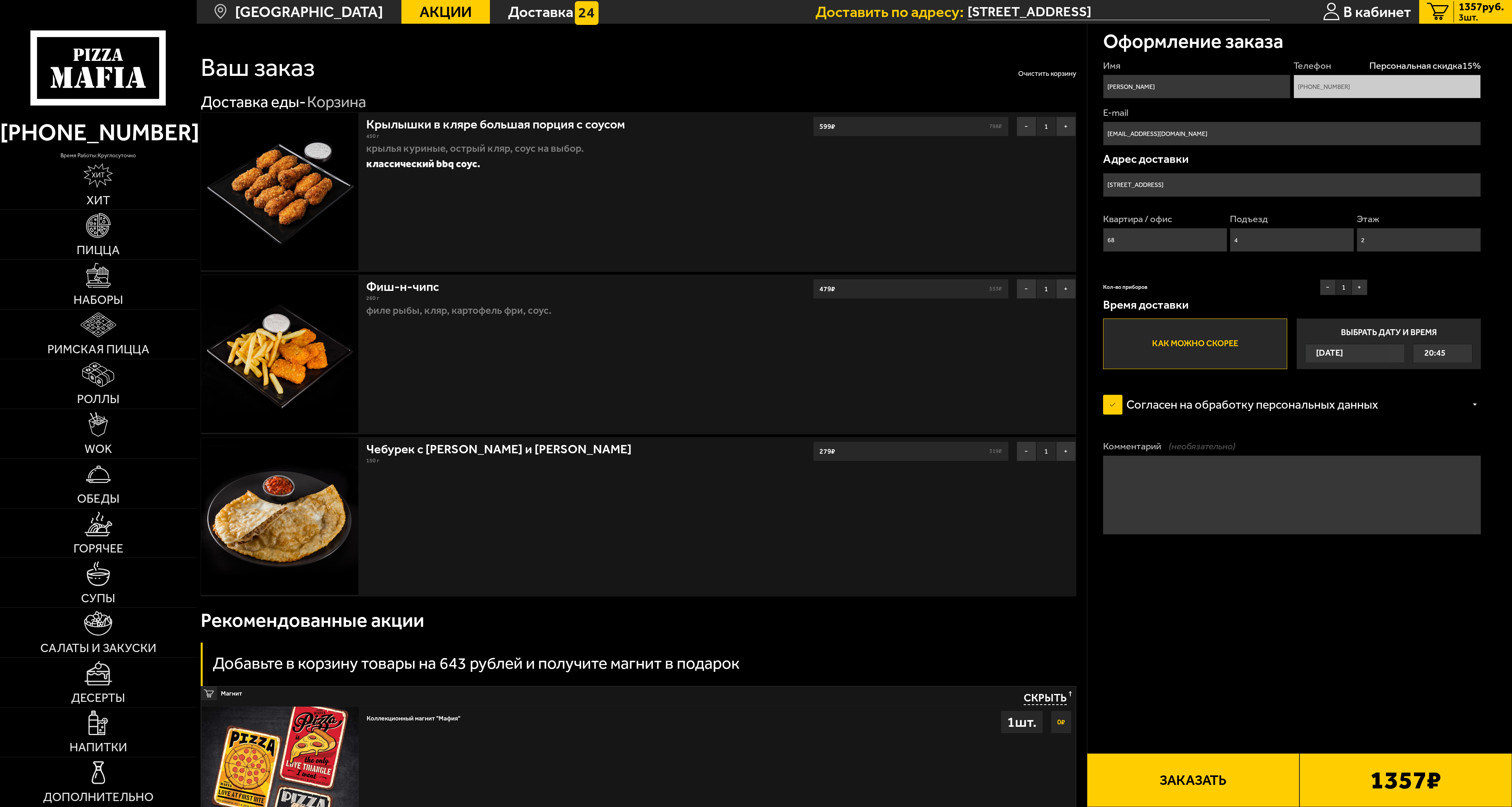
click at [1195, 776] on button "Заказать" at bounding box center [1193, 780] width 212 height 54
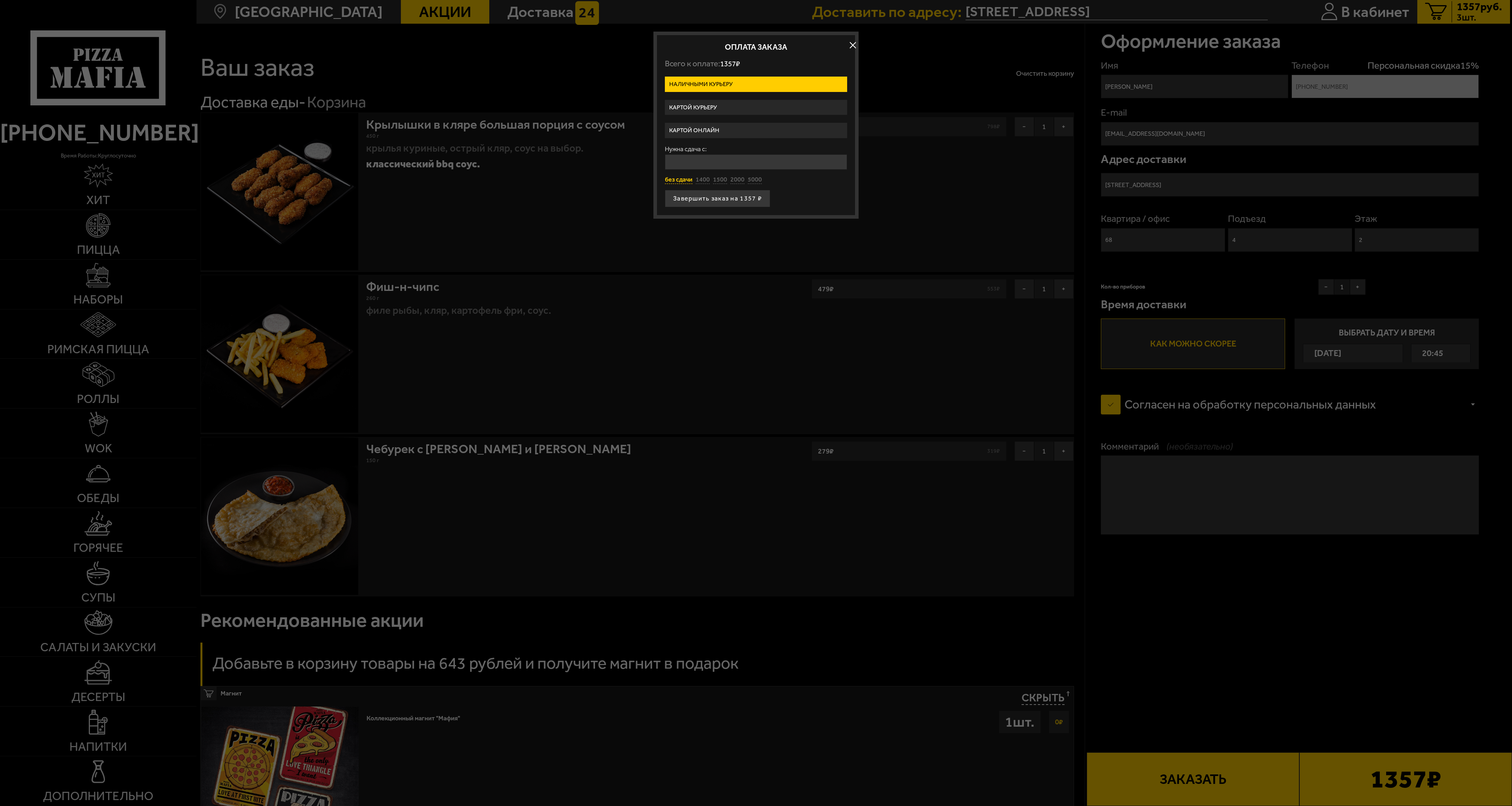
click at [680, 180] on button "без сдачи" at bounding box center [679, 180] width 28 height 8
type input "0"
click at [711, 198] on button "Завершить заказ на 1357 ₽" at bounding box center [718, 198] width 106 height 18
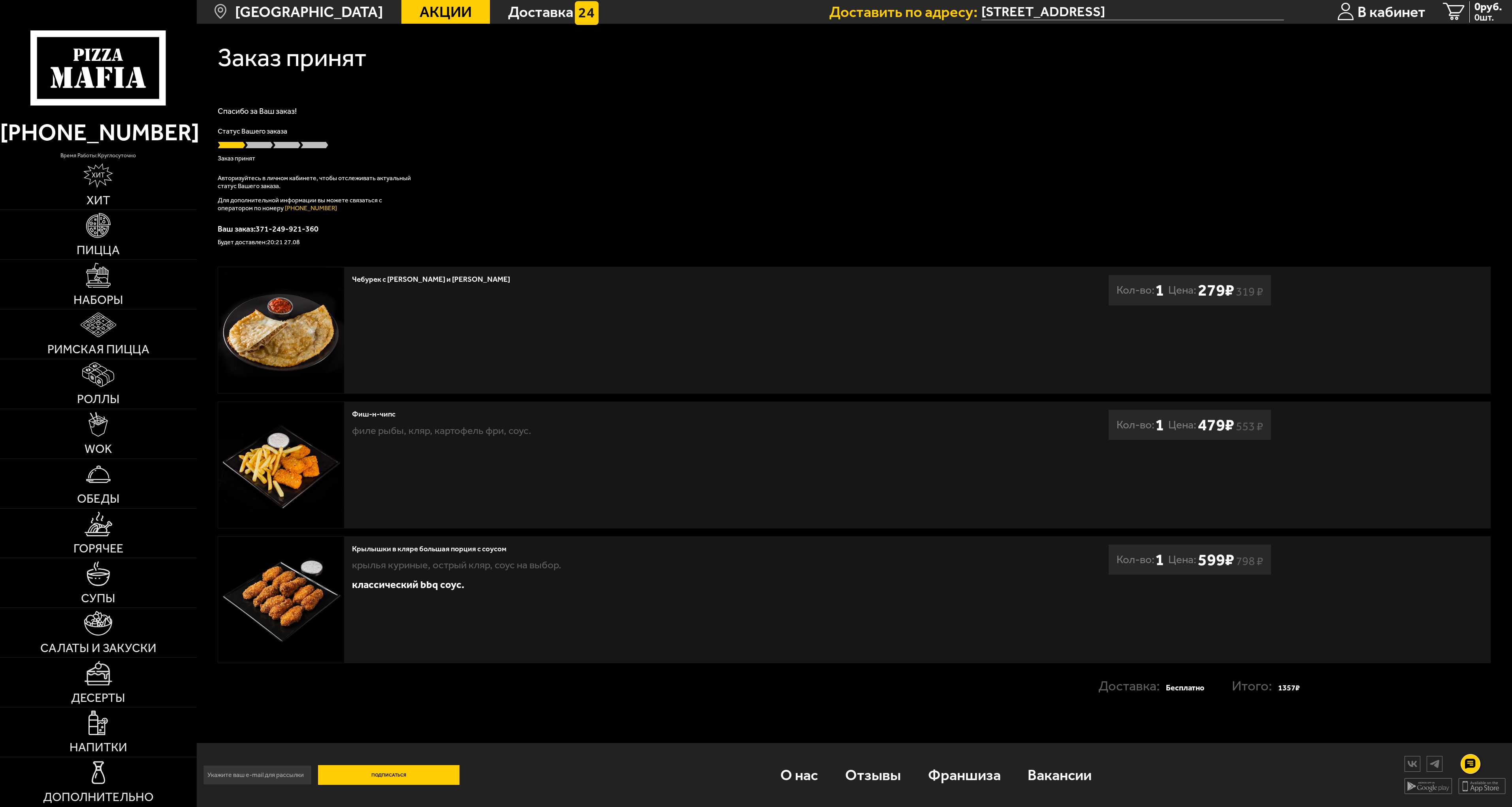
click at [697, 206] on div "Спасибо за Ваш заказ! Статус Вашего заказа Заказ принят Авторизуйтесь в личном …" at bounding box center [854, 176] width 1273 height 138
